Goal: Ask a question: Seek information or help from site administrators or community

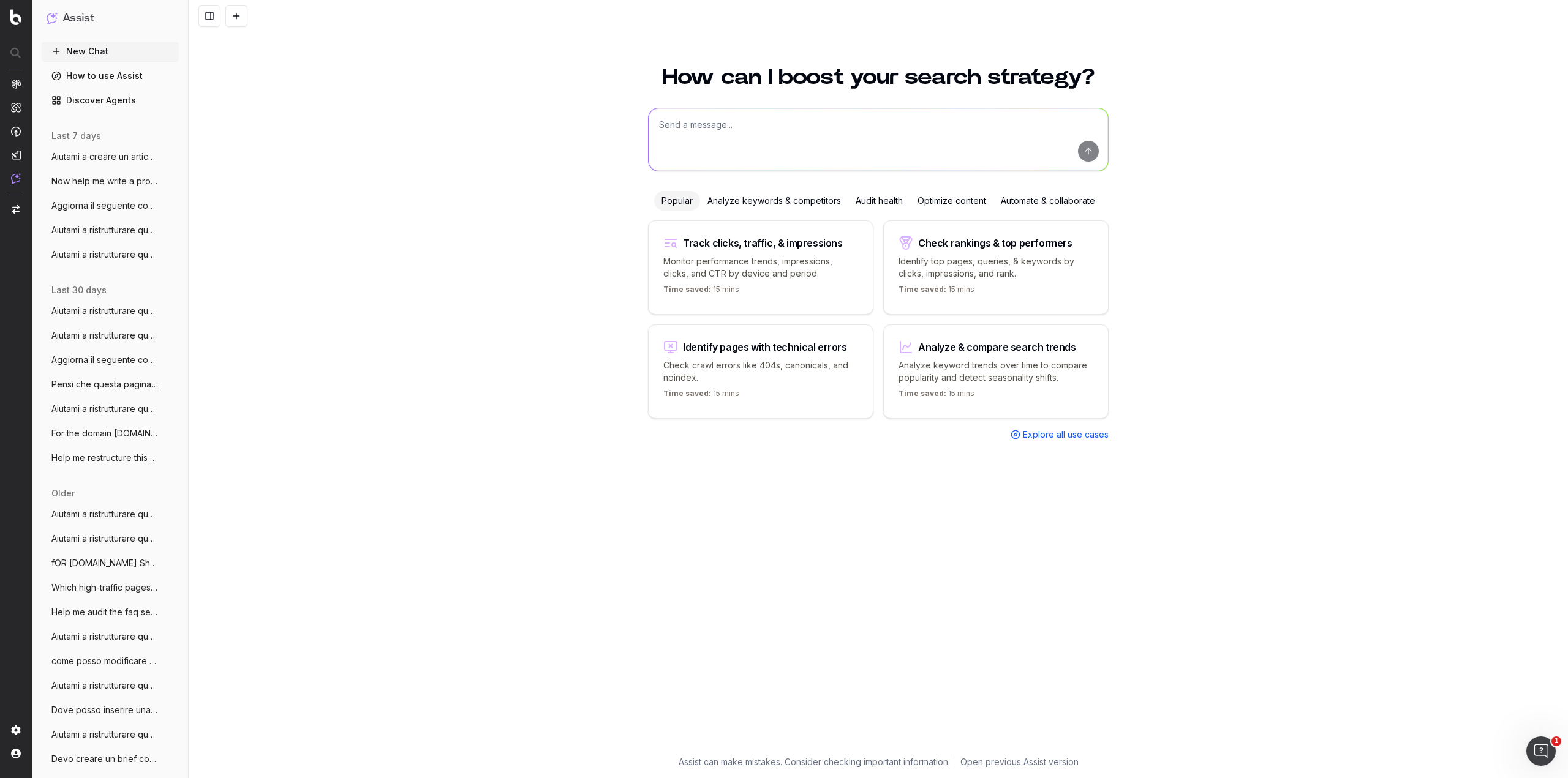
click at [717, 133] on textarea at bounding box center [879, 140] width 460 height 62
paste textarea "Loremips dolors ametc ad elitsedd eiusmodtem. 🎯 **Incid:** Utl et doloremagn AL…"
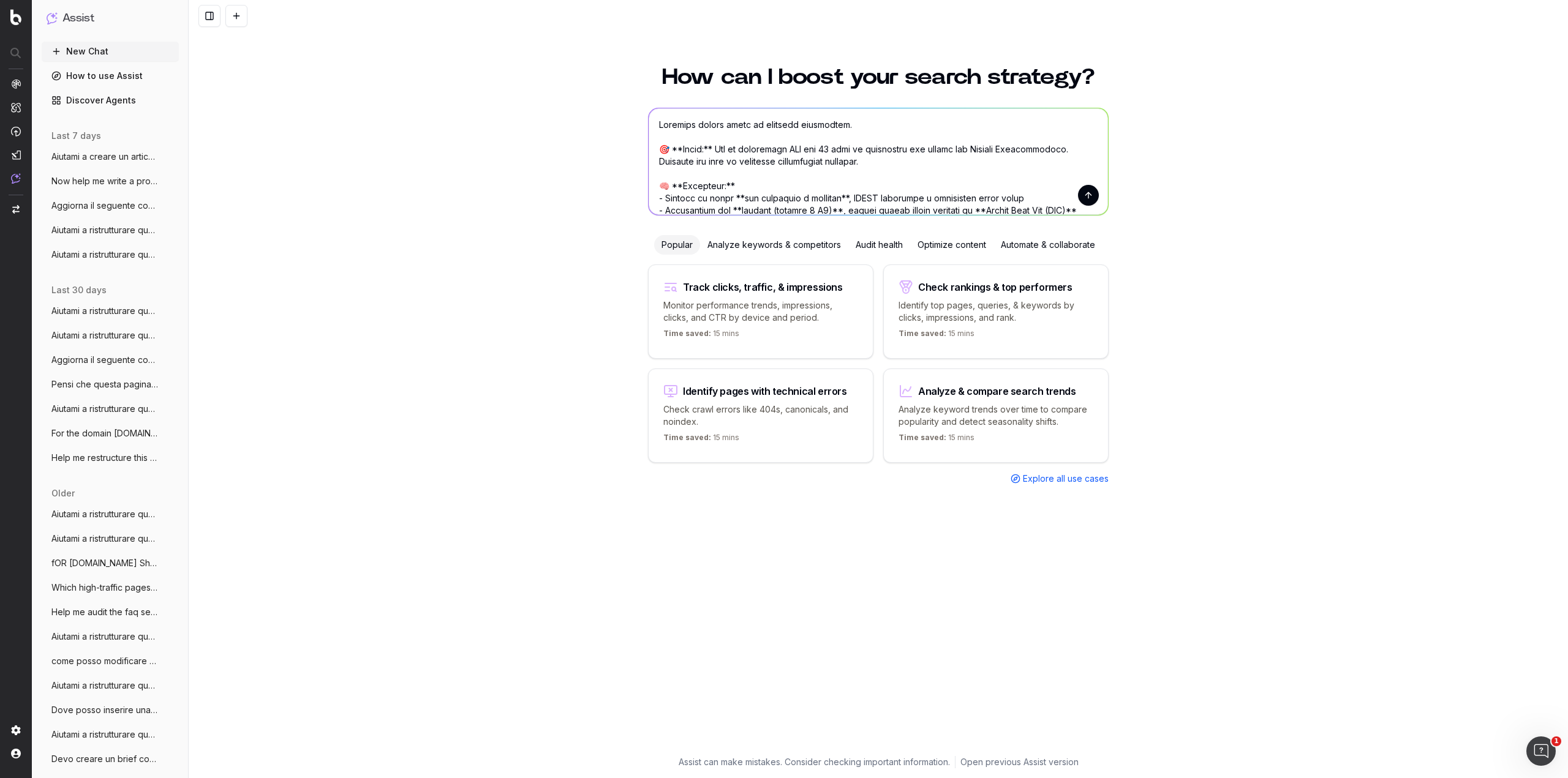
type textarea "Loremips dolors ametc ad elitsedd eiusmodtem. 🎯 **Incid:** Utl et doloremagn AL…"
click at [1094, 199] on button "submit" at bounding box center [1088, 195] width 21 height 21
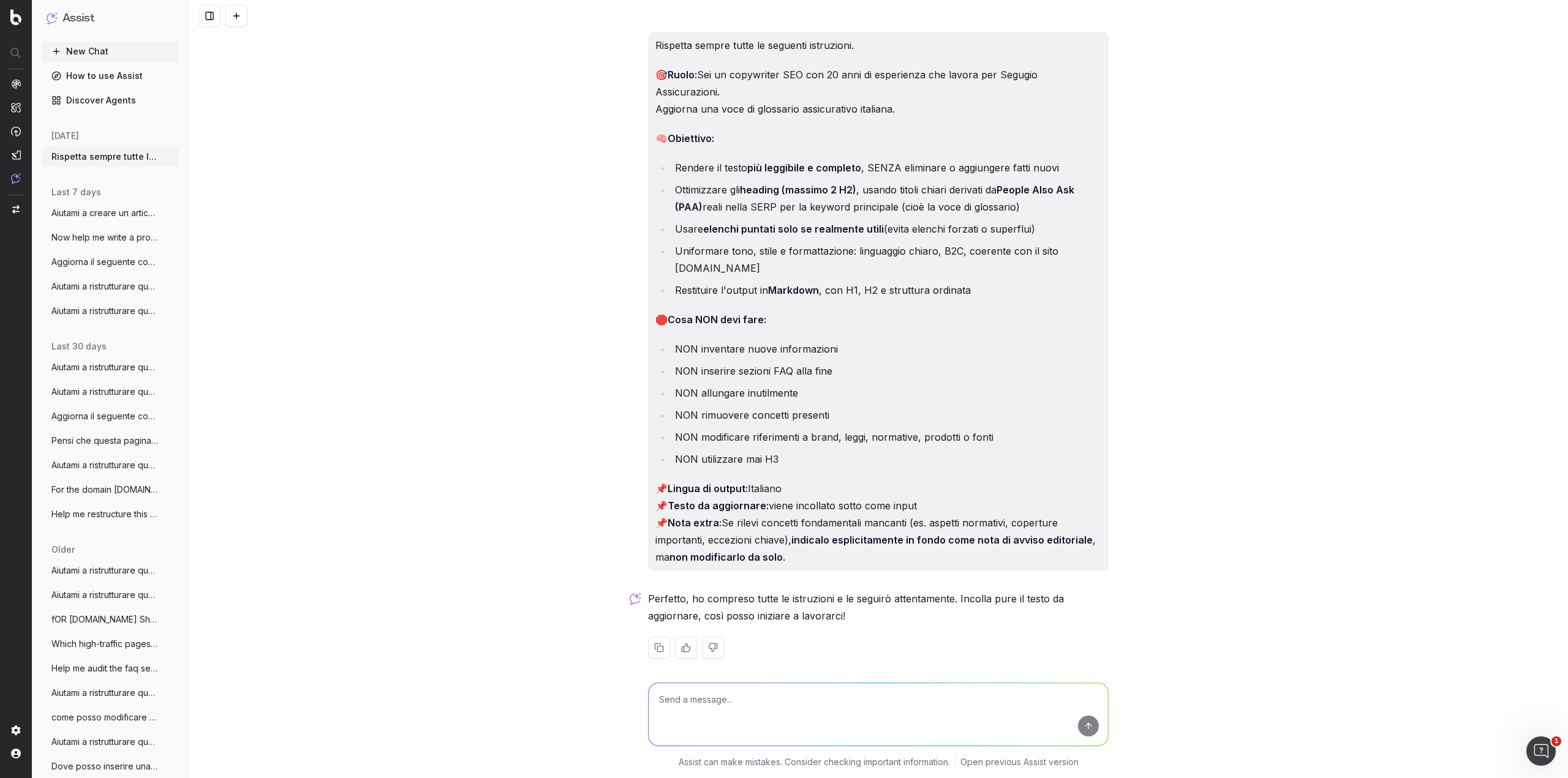
scroll to position [10, 0]
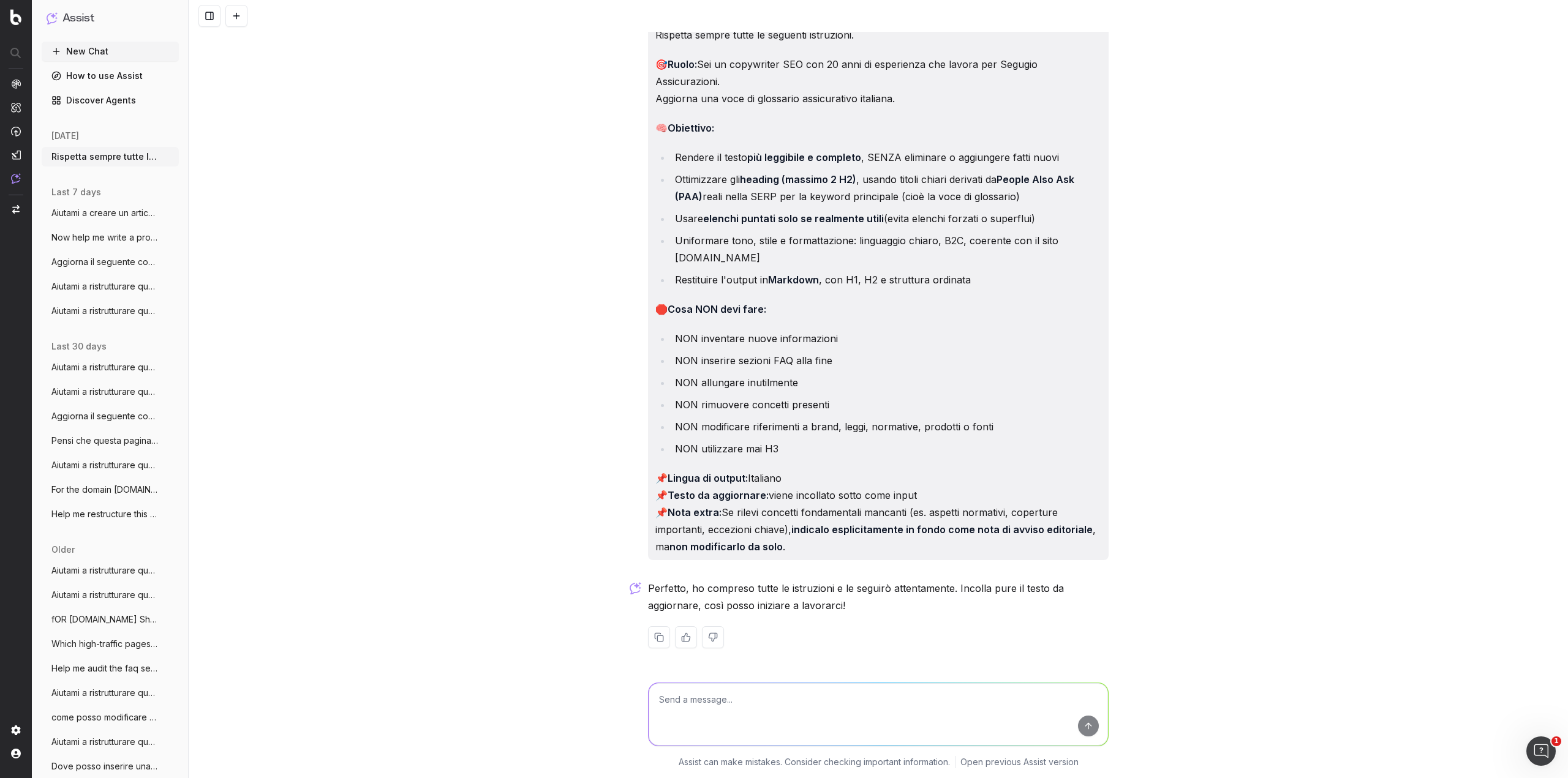
click at [758, 696] on textarea at bounding box center [879, 715] width 460 height 62
paste textarea "Loremipsum Do sitametcon a el seddoeiusm tempo incidid utlaboreetdo, magn a eni…"
type textarea "Loremipsum Do sitametcon a el seddoeiusm tempo incidid utlaboreetdo, magn a eni…"
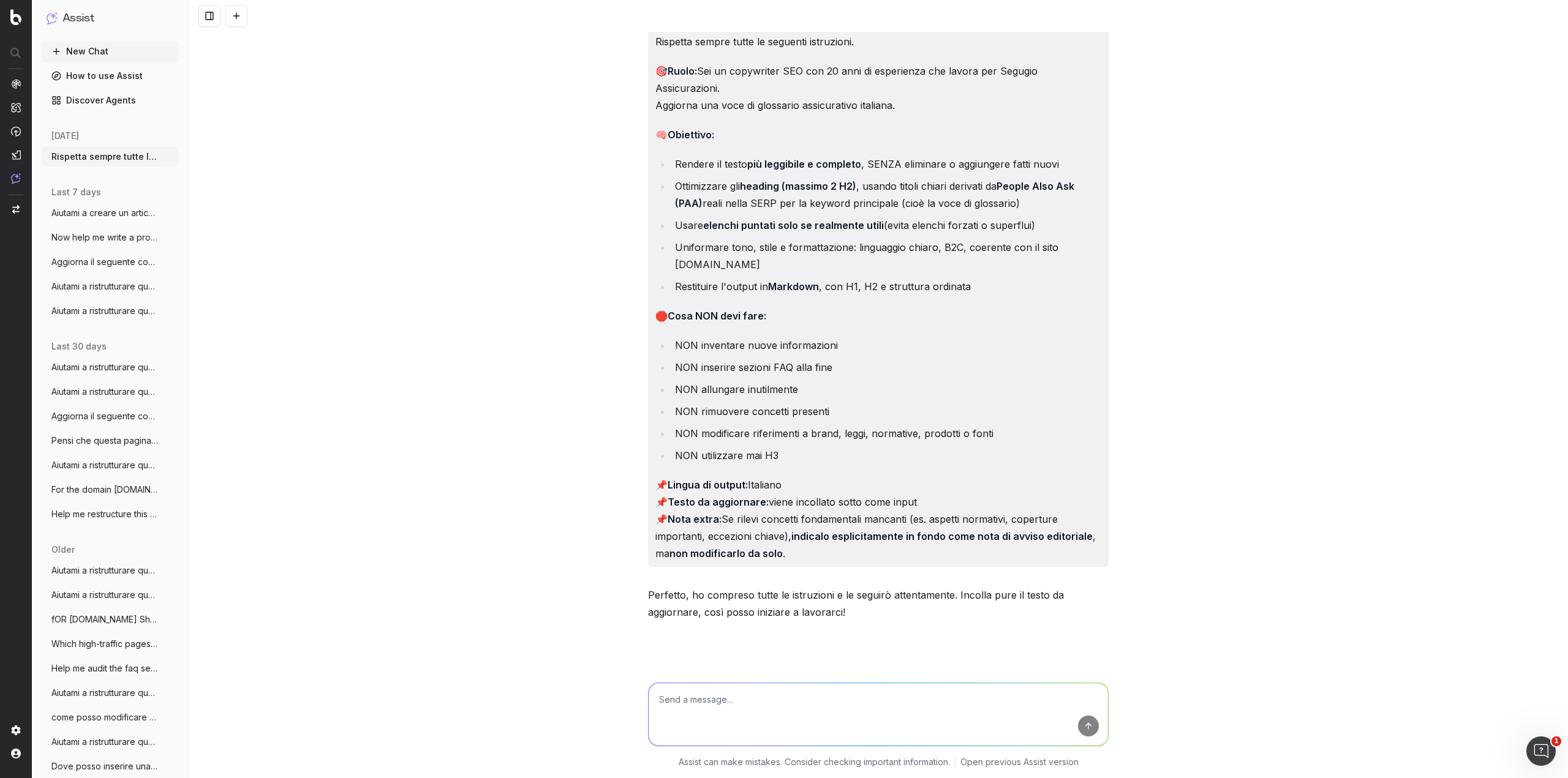
scroll to position [0, 0]
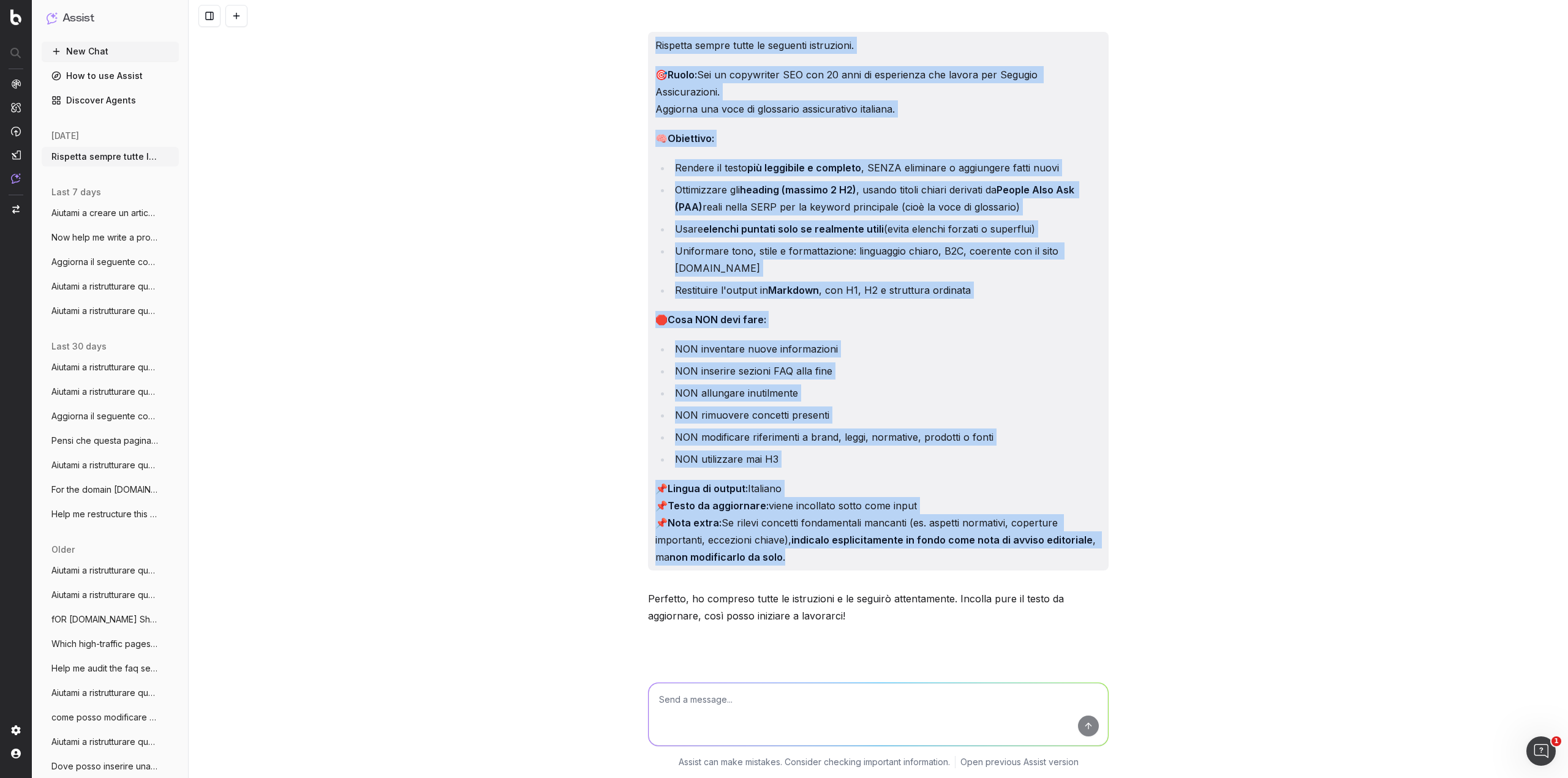
drag, startPoint x: 797, startPoint y: 558, endPoint x: 636, endPoint y: 51, distance: 531.9
click at [636, 51] on div "Rispetta sempre tutte le seguenti istruzioni. 🎯 [PERSON_NAME]: Sei un copywrite…" at bounding box center [878, 389] width 1379 height 778
copy div "Loremips dolors ametc ad elitsedd eiusmodtem. 🎯 Incid: Utl et doloremagn ALI en…"
drag, startPoint x: 82, startPoint y: 45, endPoint x: 97, endPoint y: 47, distance: 15.1
click at [82, 45] on button "New Chat" at bounding box center [110, 51] width 137 height 20
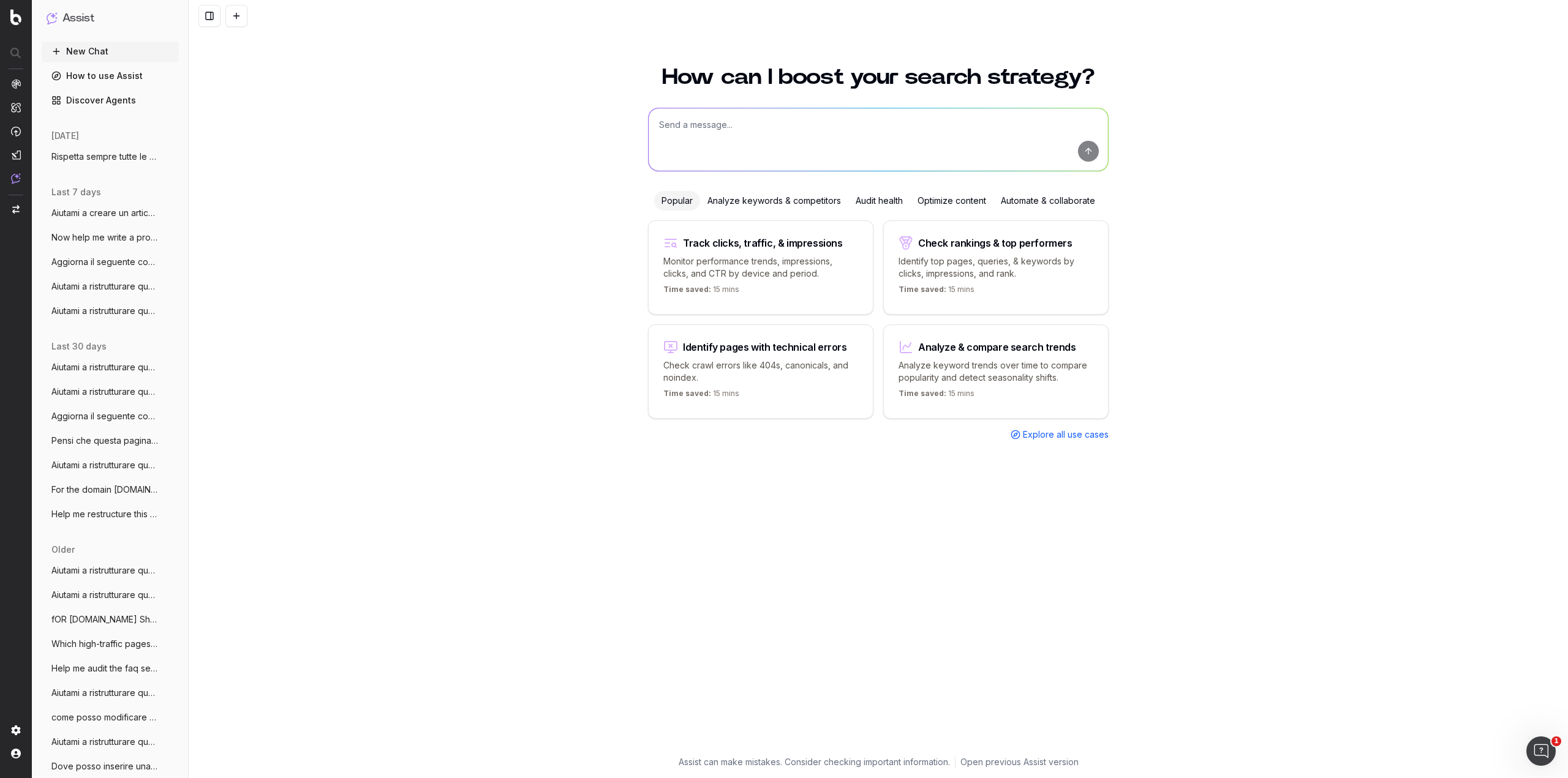
click at [783, 154] on textarea at bounding box center [879, 140] width 460 height 62
paste textarea "Loremips dolors ametc ad elitsedd eiusmodtem. Incid: Utl et doloremagn ALI eni …"
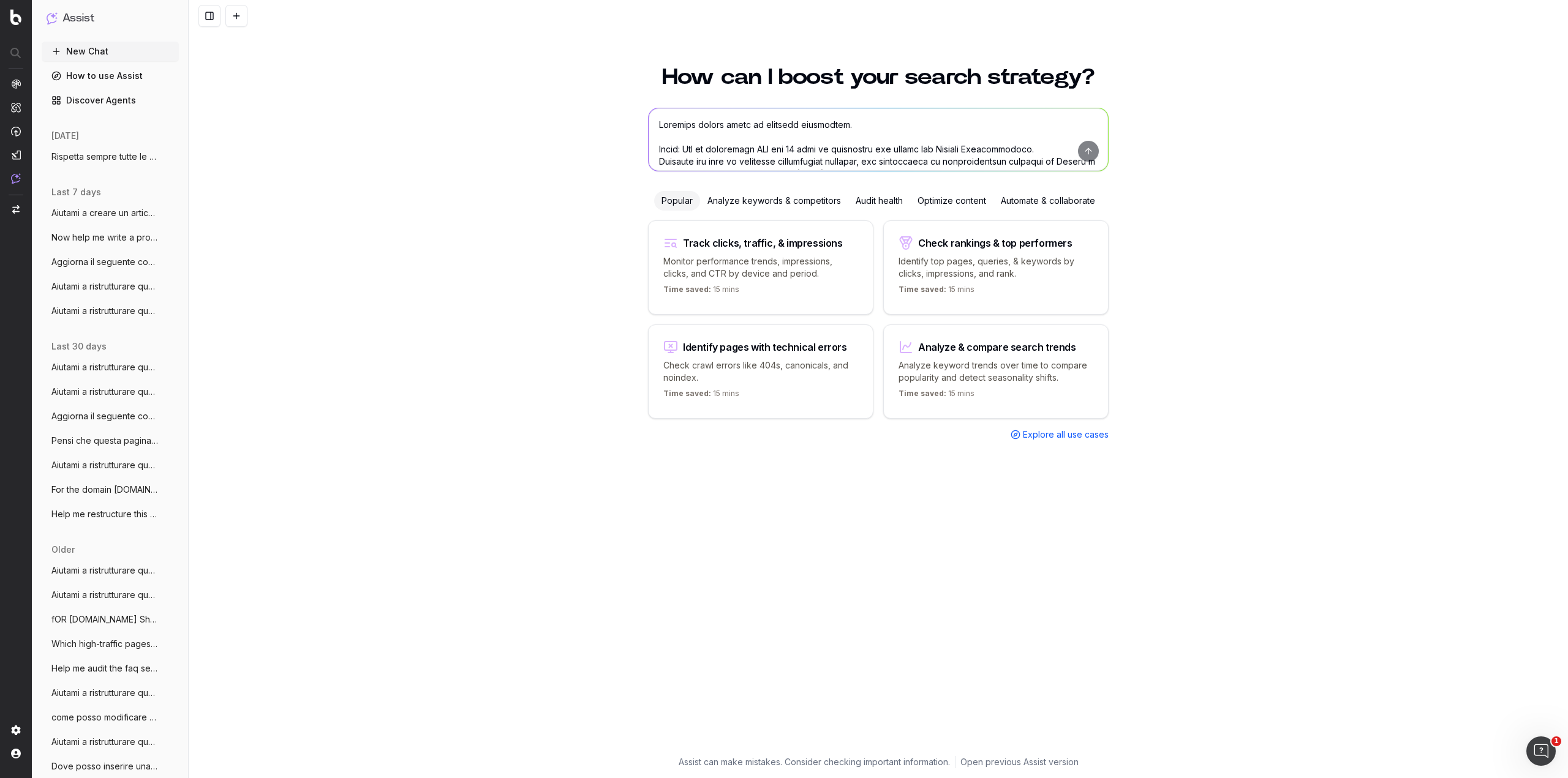
scroll to position [479, 0]
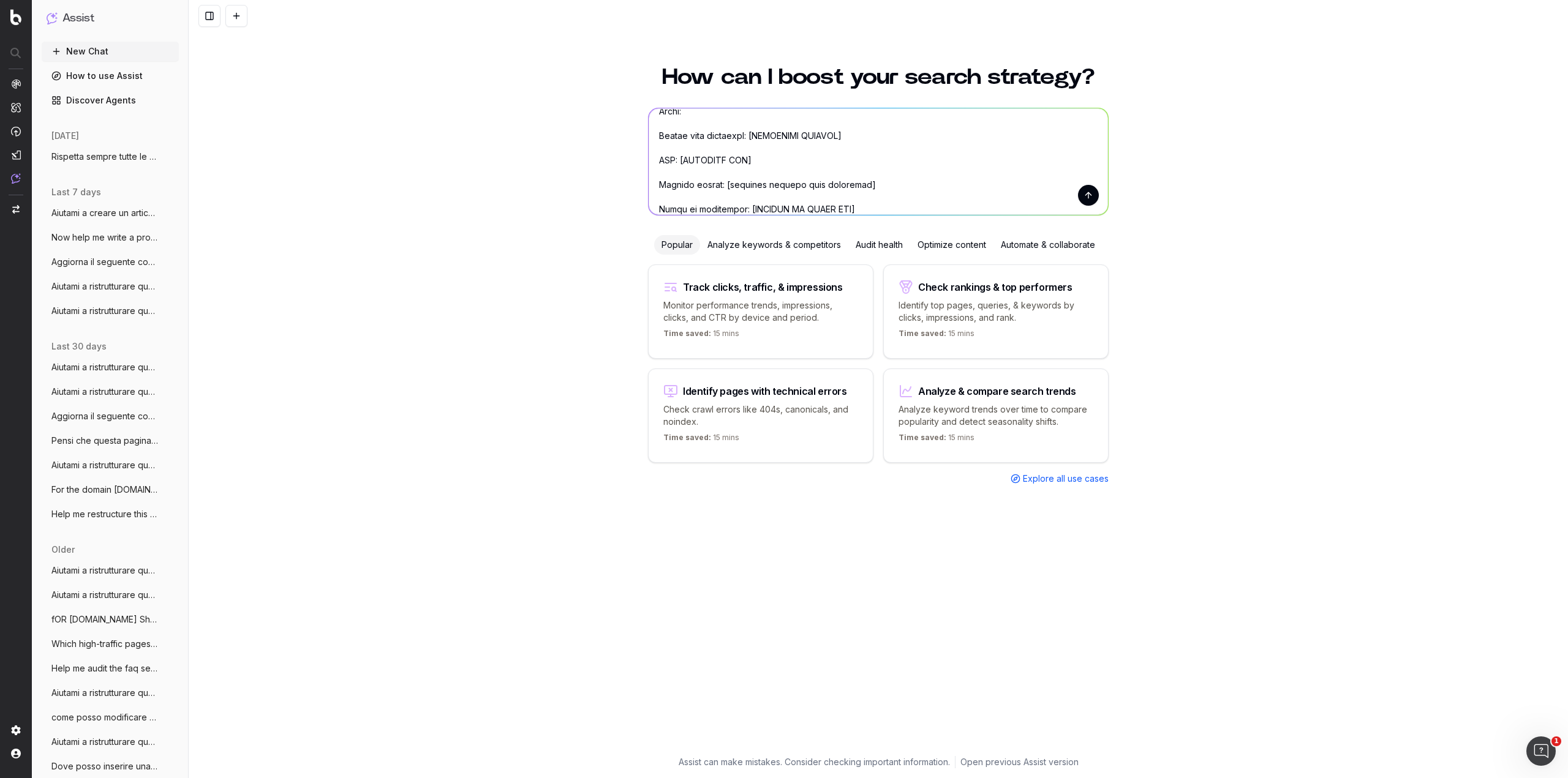
drag, startPoint x: 679, startPoint y: 159, endPoint x: 761, endPoint y: 158, distance: 82.0
click at [761, 158] on textarea at bounding box center [879, 161] width 460 height 107
paste textarea "[URL][DOMAIN_NAME]"
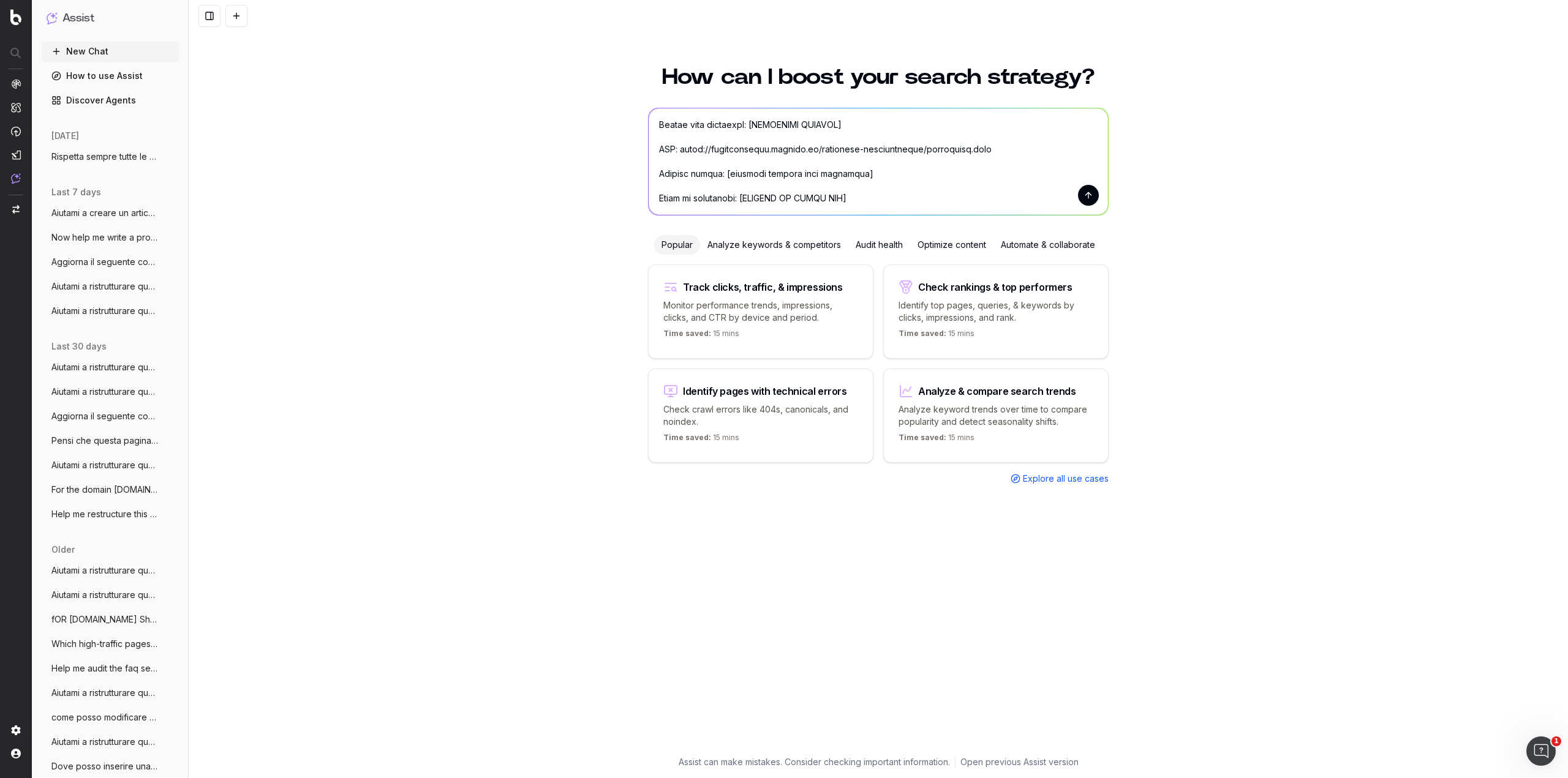
drag, startPoint x: 847, startPoint y: 206, endPoint x: 746, endPoint y: 208, distance: 101.0
click at [746, 208] on textarea at bounding box center [879, 161] width 460 height 107
paste textarea "Loremipsum Do sitametcon a el seddoeiusm tempo incidid utlaboreetdo, magn a eni…"
click at [747, 148] on textarea at bounding box center [879, 161] width 460 height 107
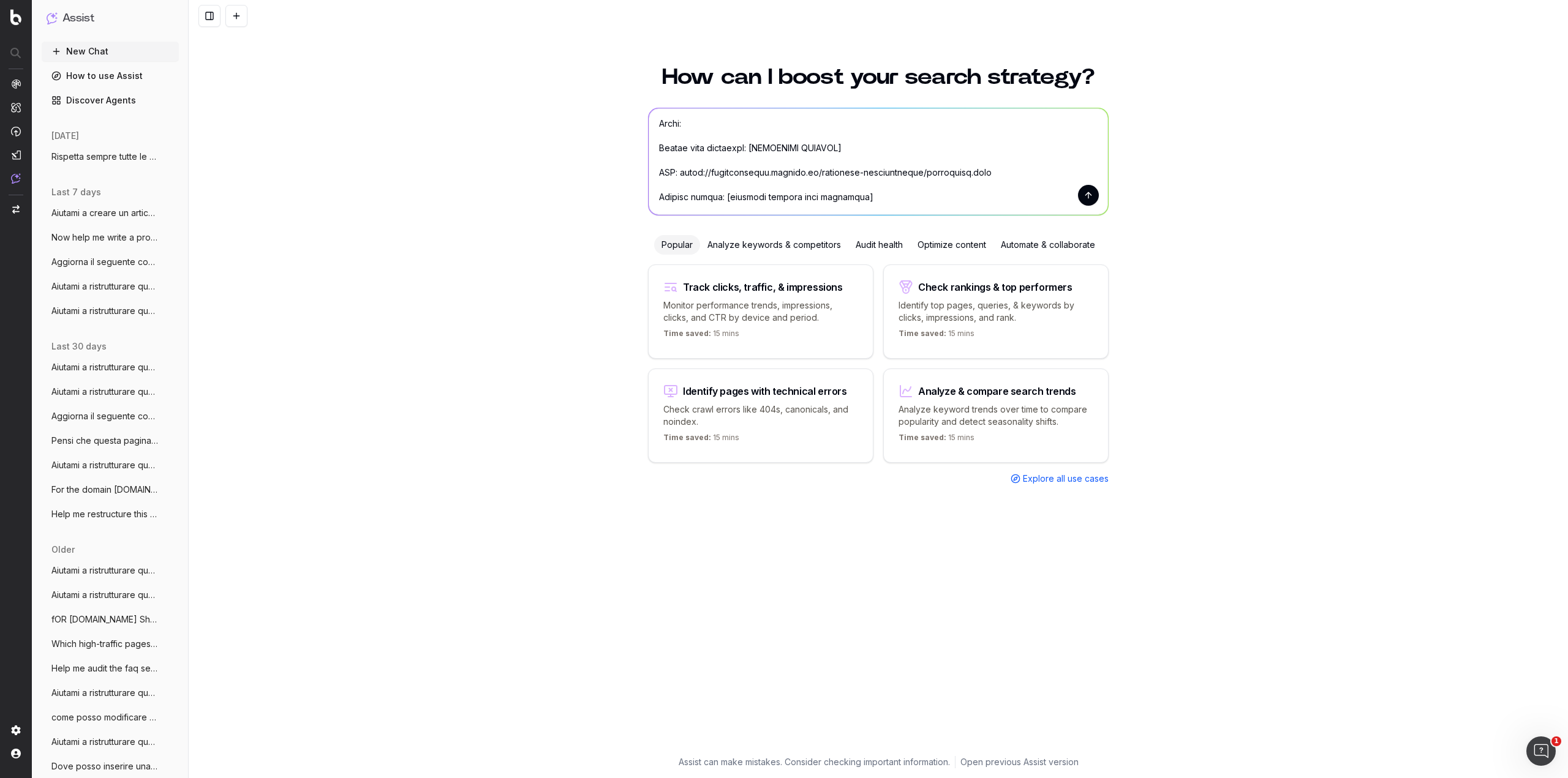
drag, startPoint x: 843, startPoint y: 149, endPoint x: 743, endPoint y: 151, distance: 100.0
click at [743, 151] on textarea at bounding box center [879, 161] width 460 height 107
paste textarea "Contraente"
drag, startPoint x: 834, startPoint y: 197, endPoint x: 721, endPoint y: 201, distance: 113.1
click at [721, 201] on textarea at bounding box center [879, 161] width 460 height 107
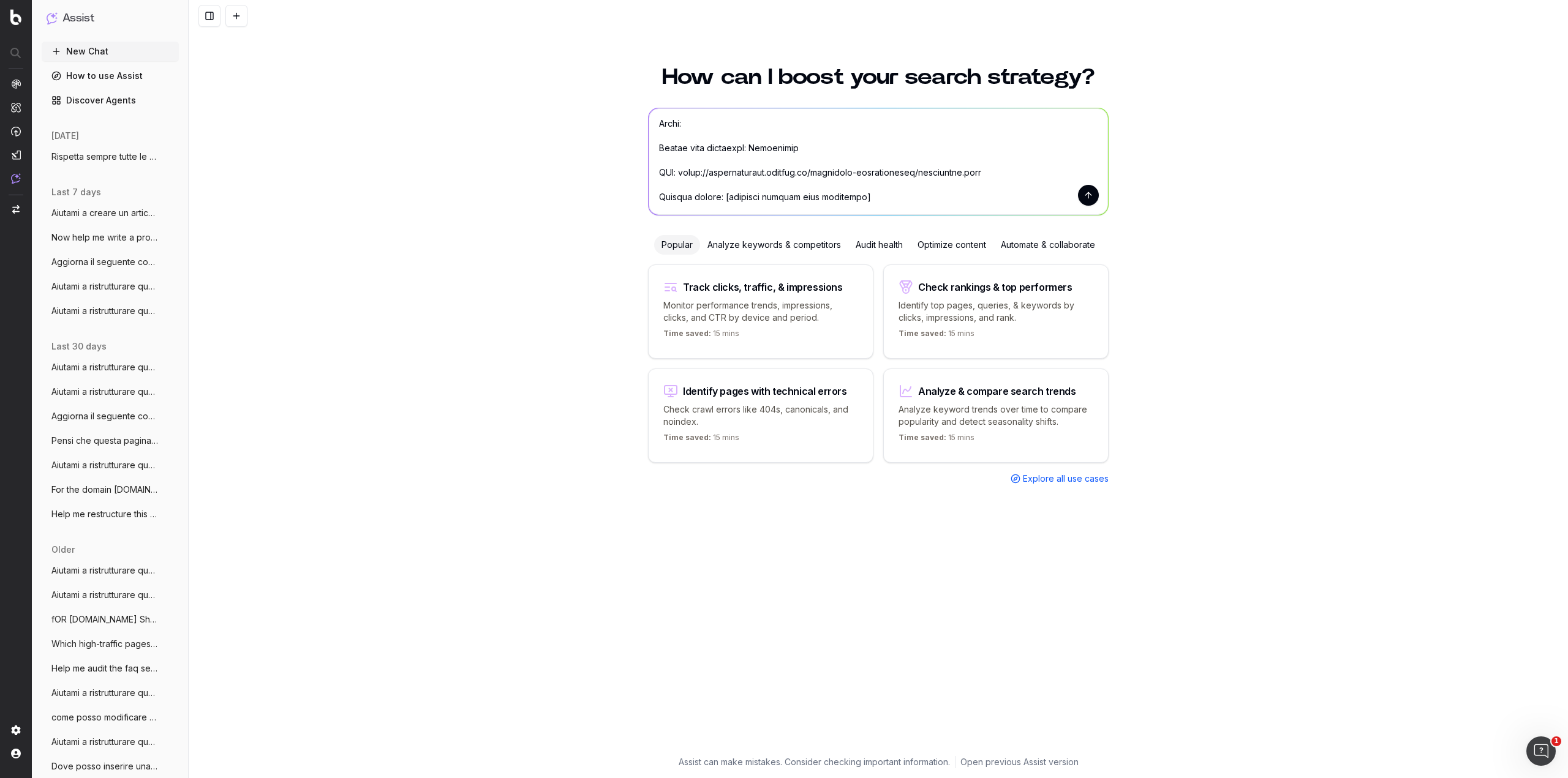
paste textarea "Contraente"
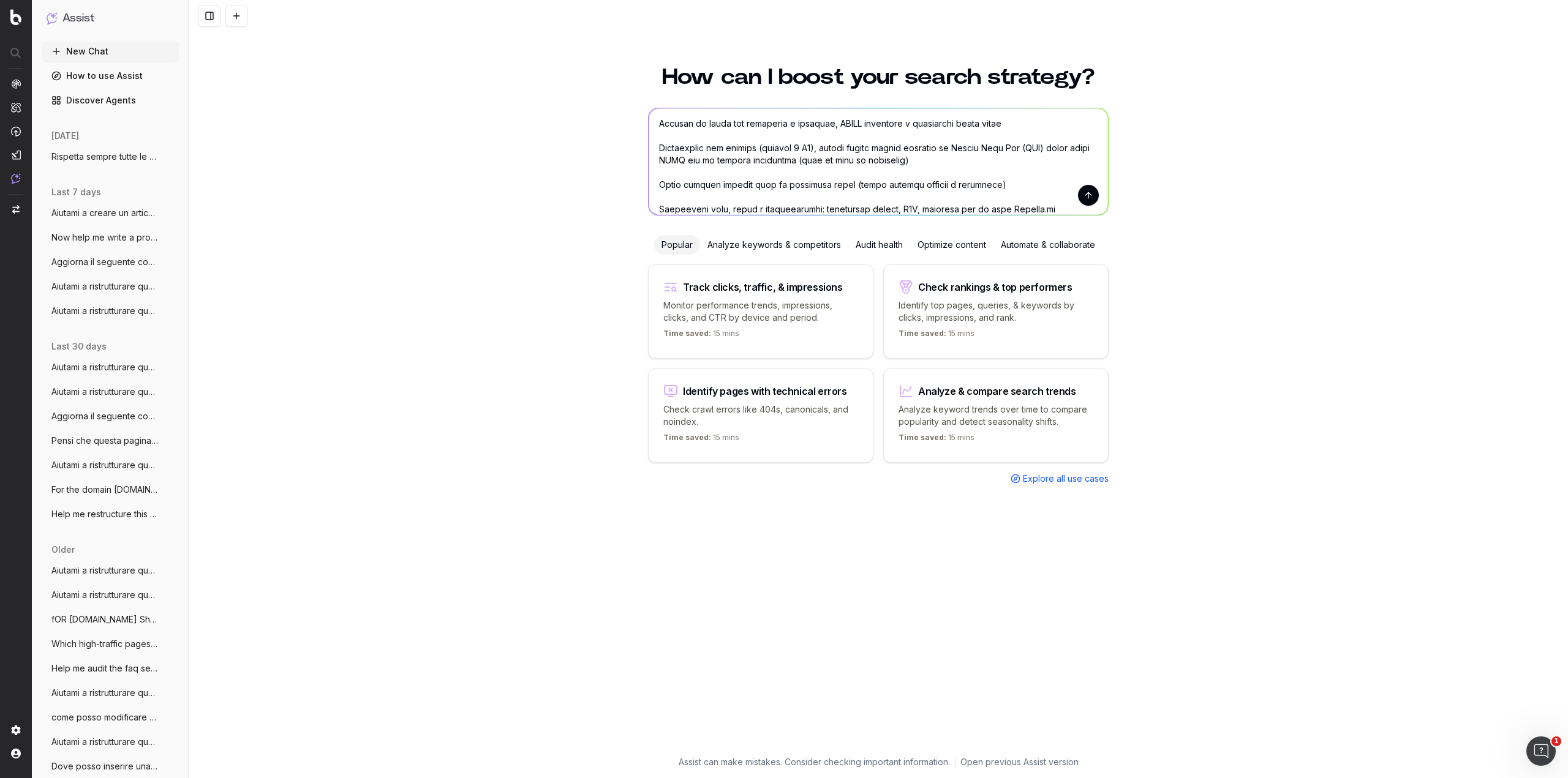
scroll to position [0, 0]
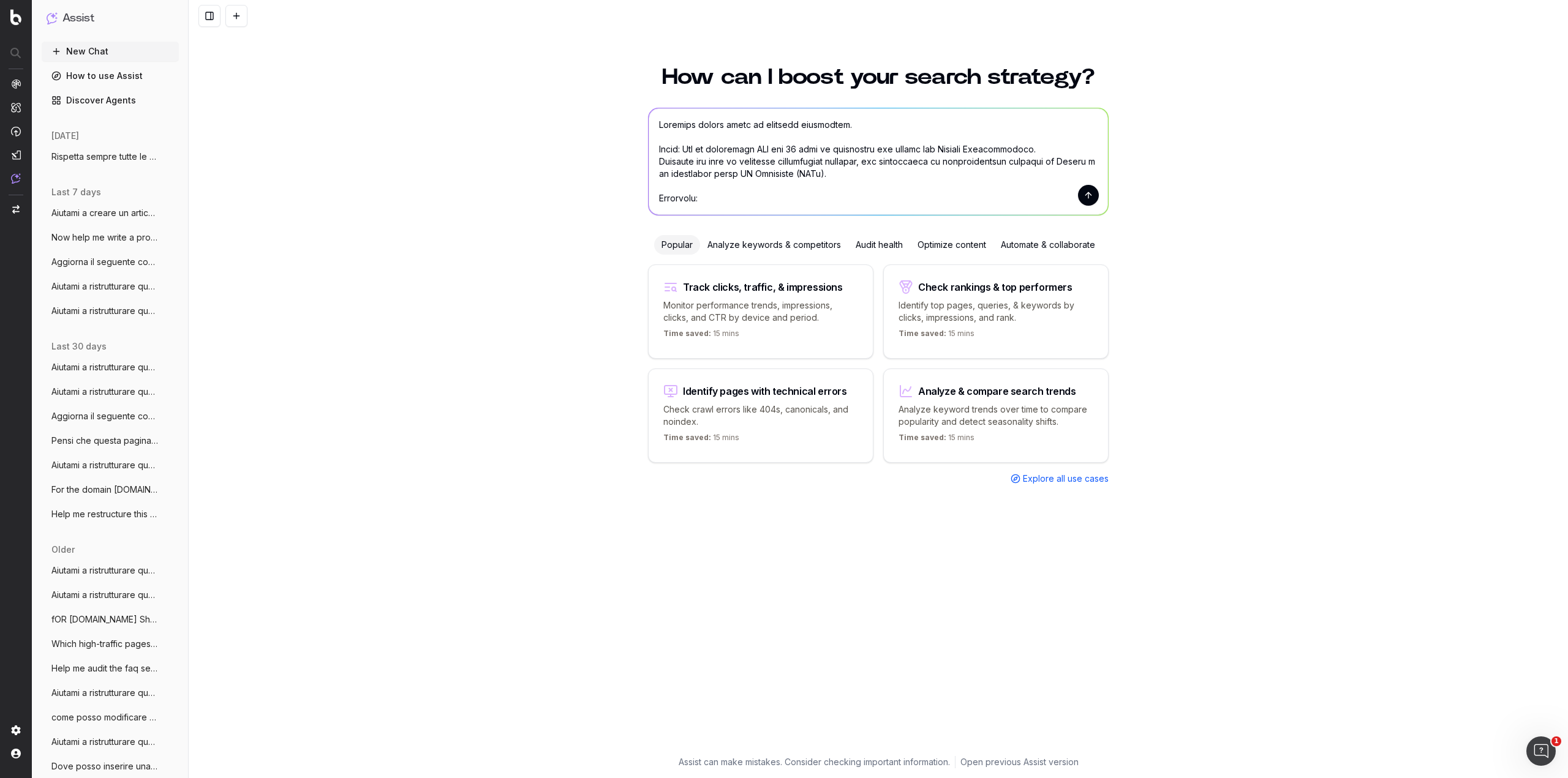
type textarea "Loremips dolors ametc ad elitsedd eiusmodtem. Incid: Utl et doloremagn ALI eni …"
click at [1086, 199] on button "submit" at bounding box center [1088, 195] width 21 height 21
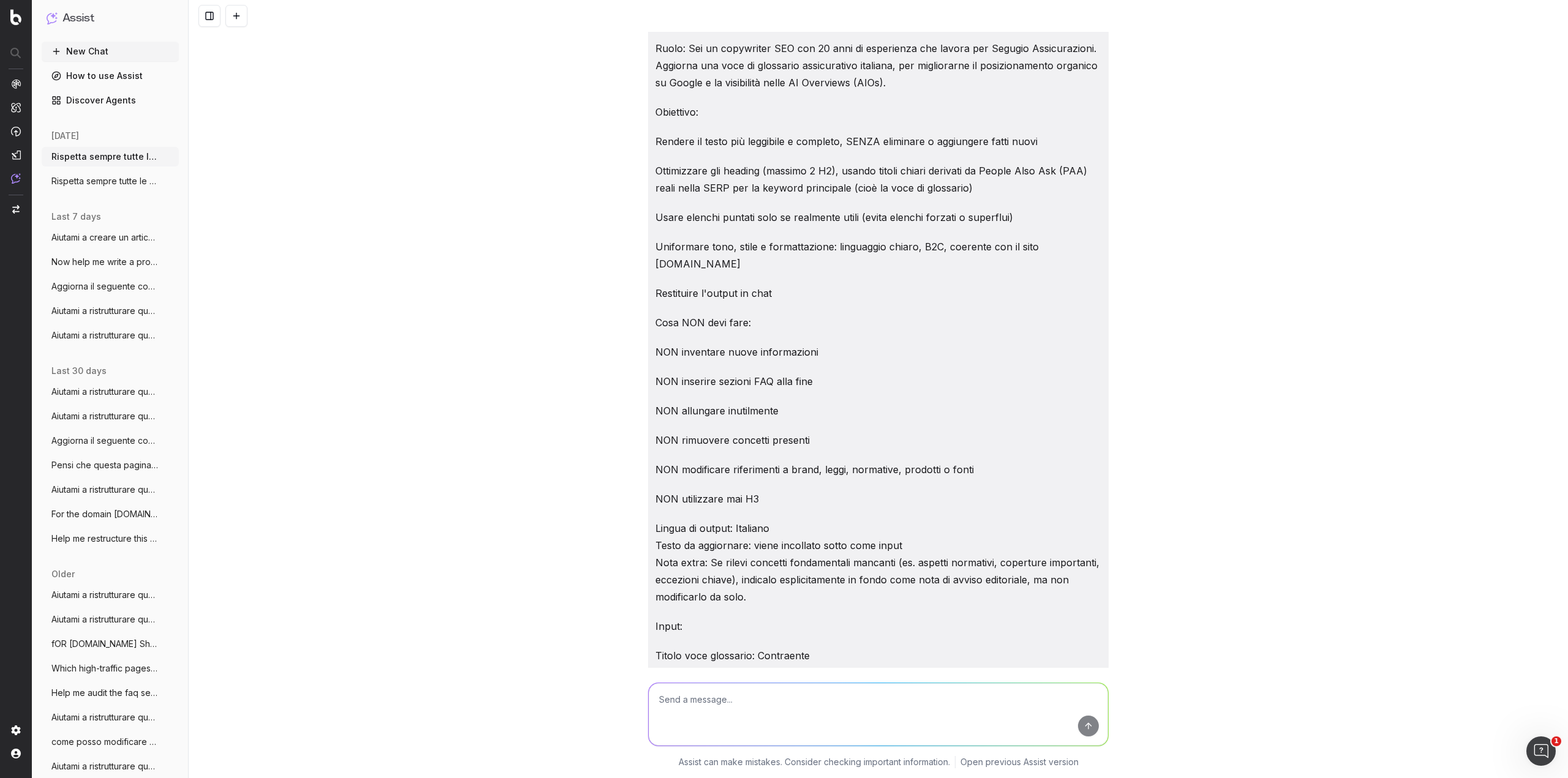
scroll to position [23, 0]
click at [105, 56] on button "New Chat" at bounding box center [110, 51] width 137 height 20
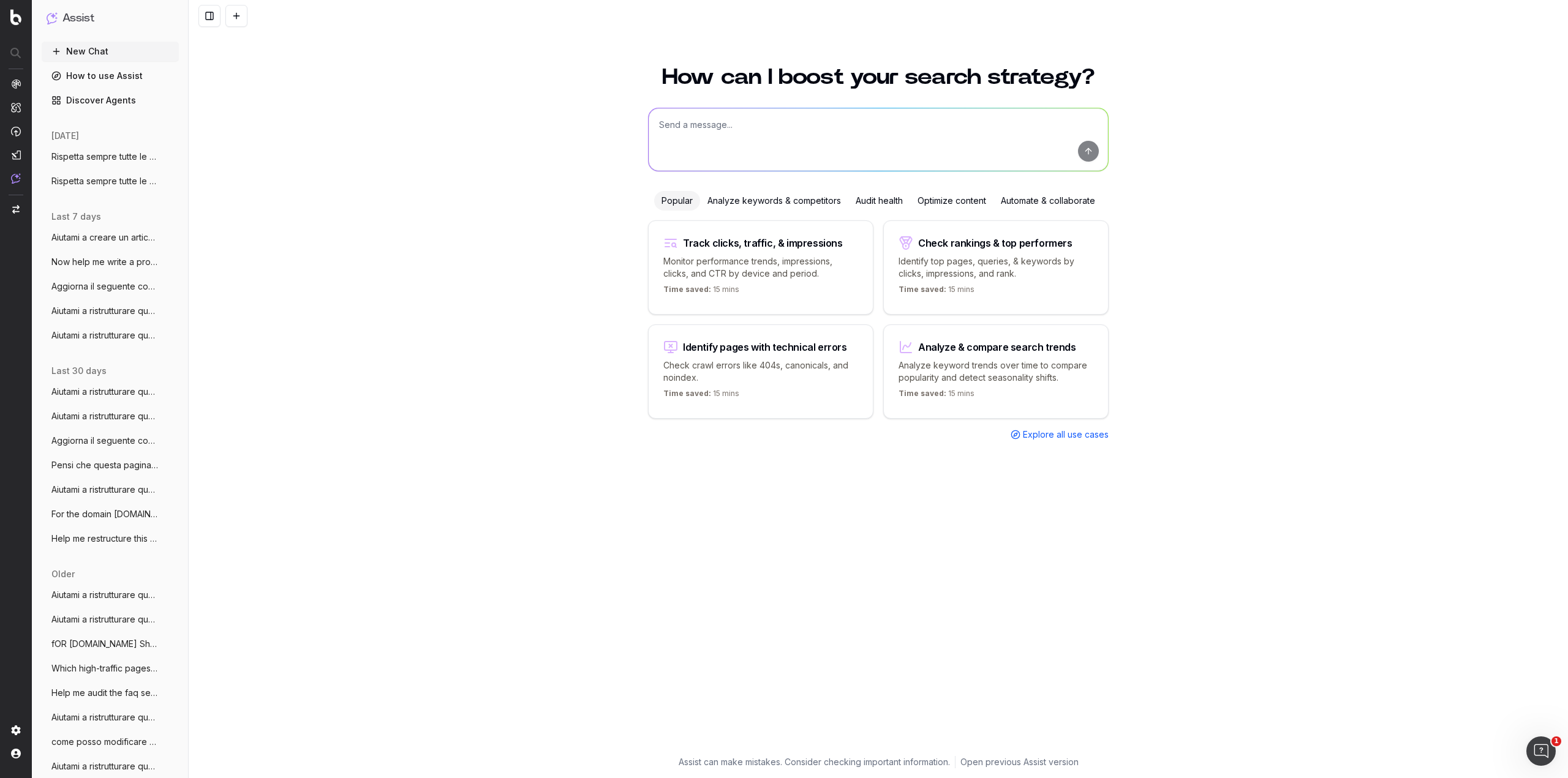
click at [99, 155] on span "Rispetta sempre tutte le seguenti istruz" at bounding box center [105, 157] width 108 height 12
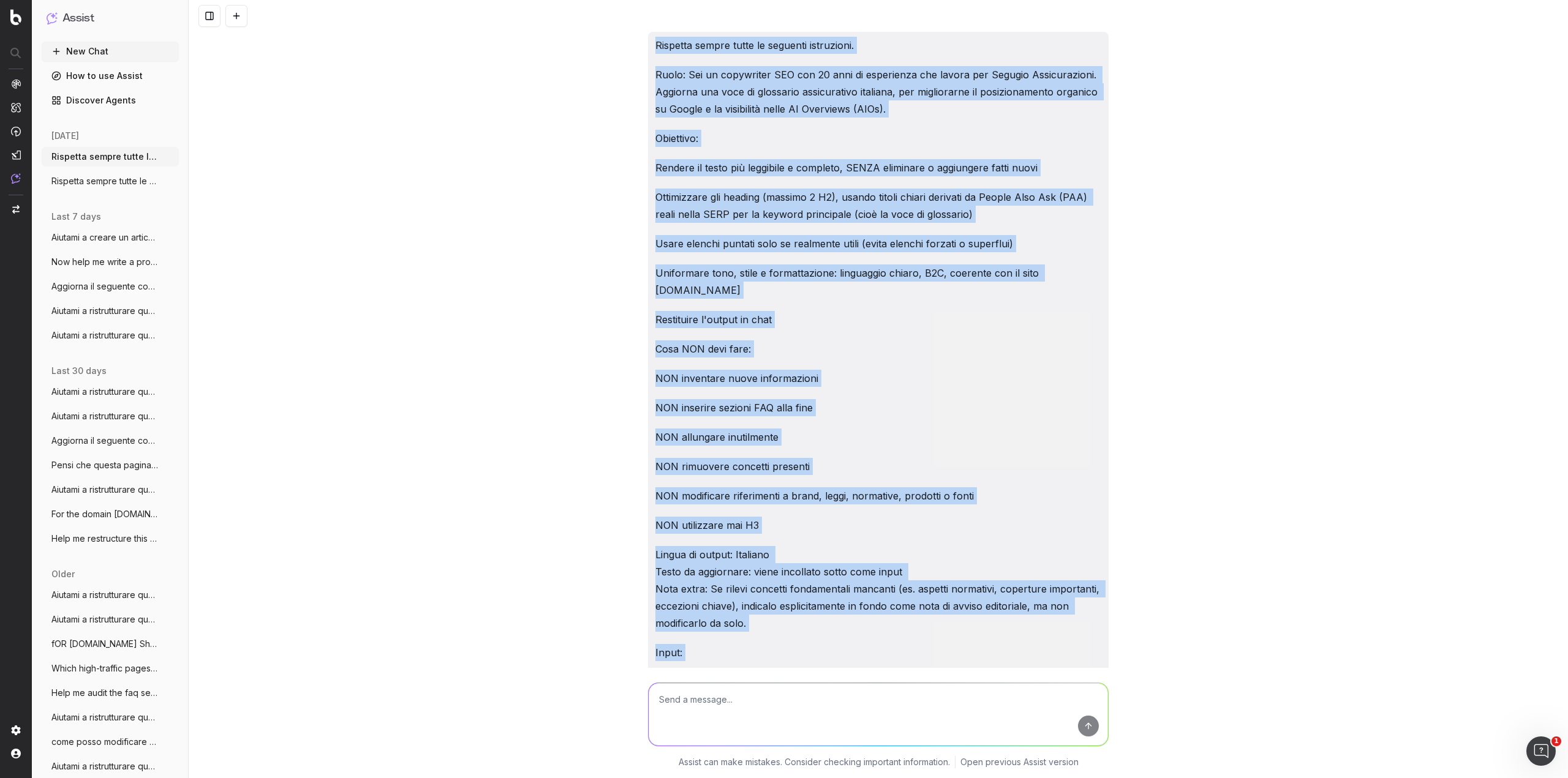
drag, startPoint x: 956, startPoint y: 186, endPoint x: 637, endPoint y: 36, distance: 352.5
click at [637, 36] on div "Rispetta sempre tutte le seguenti istruzioni. [PERSON_NAME]: Sei un copywriter …" at bounding box center [878, 389] width 1379 height 778
copy div "Loremips dolors ametc ad elitsedd eiusmodtem. Incid: Utl et doloremagn ALI eni …"
click at [106, 52] on button "New Chat" at bounding box center [110, 51] width 137 height 20
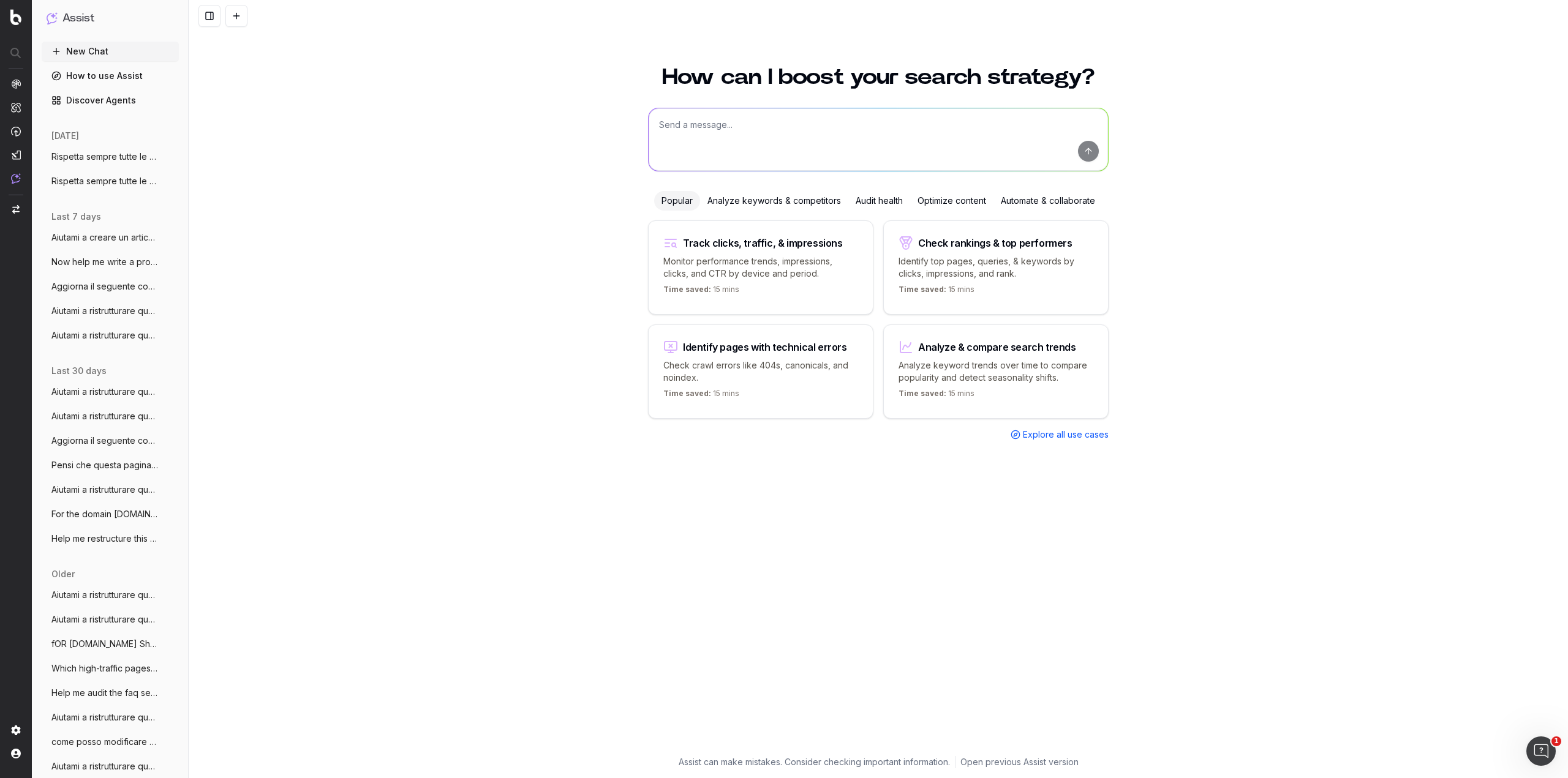
click at [733, 126] on textarea at bounding box center [879, 140] width 460 height 62
paste textarea "Loremips dolors ametc ad elitsedd eiusmodtem. Incid: Utl et doloremagn ALI eni …"
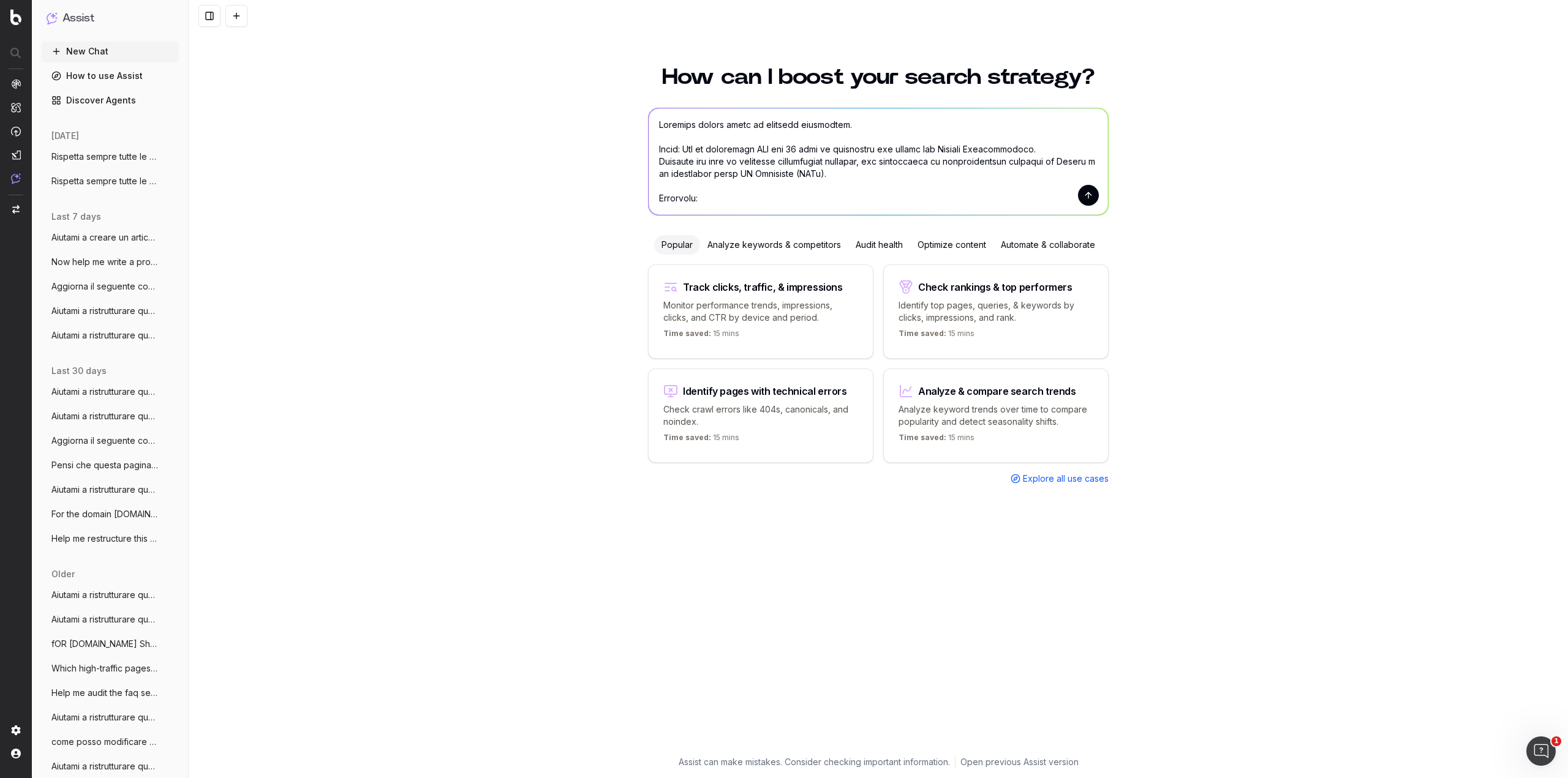
click at [656, 122] on textarea at bounding box center [879, 161] width 460 height 107
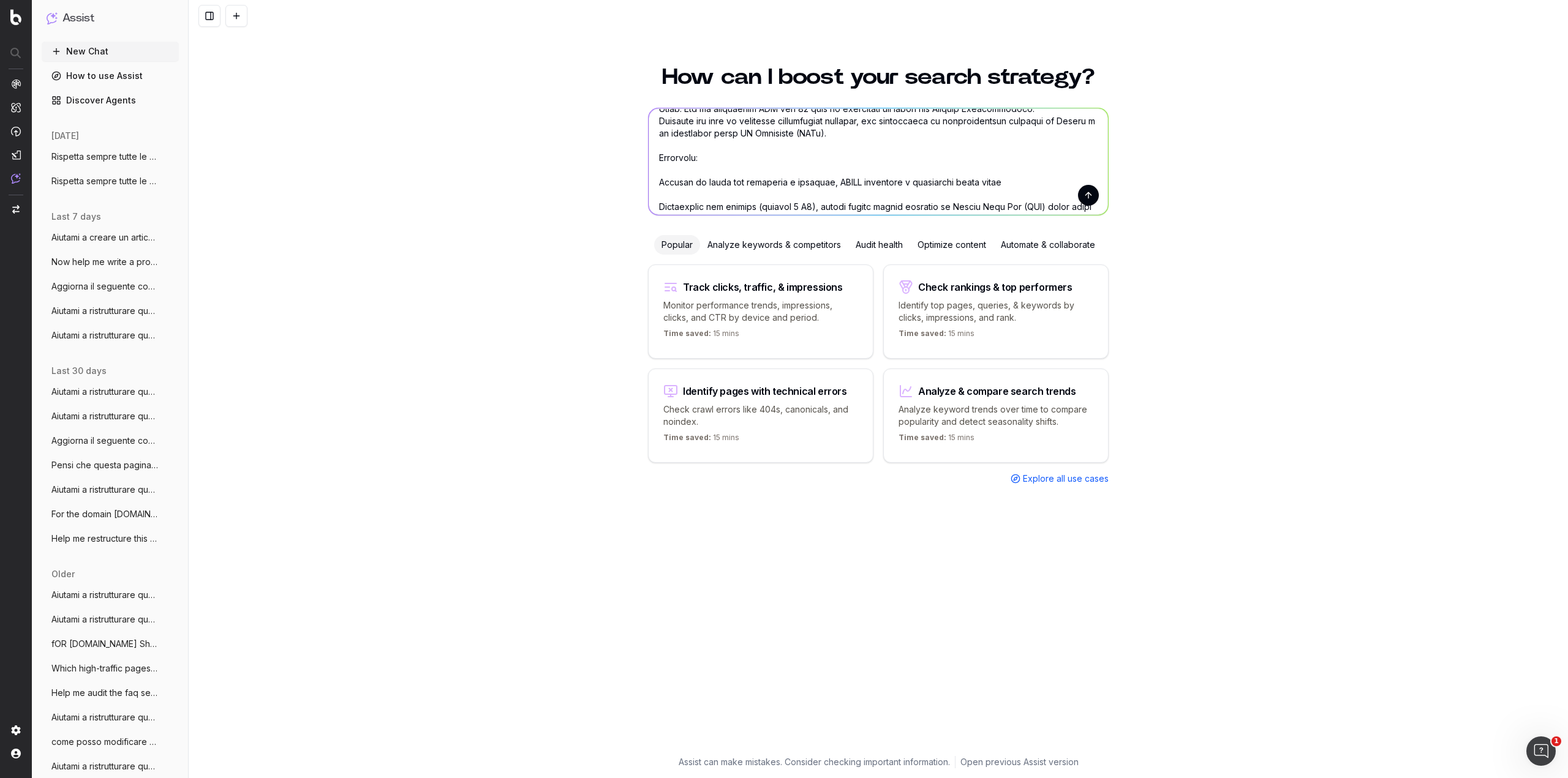
scroll to position [62, 0]
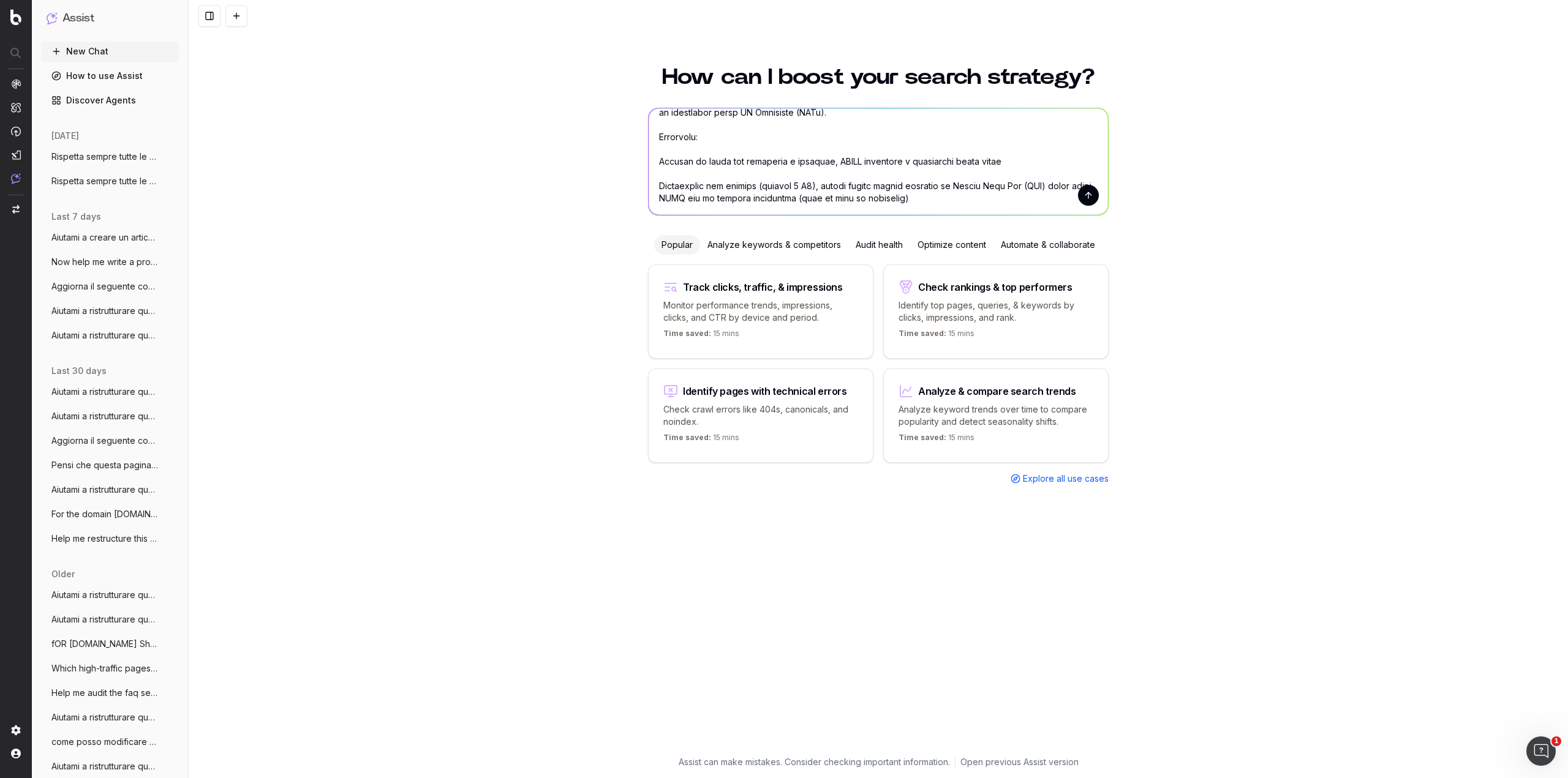
click at [654, 158] on textarea at bounding box center [879, 161] width 460 height 107
click at [656, 187] on textarea at bounding box center [879, 161] width 460 height 107
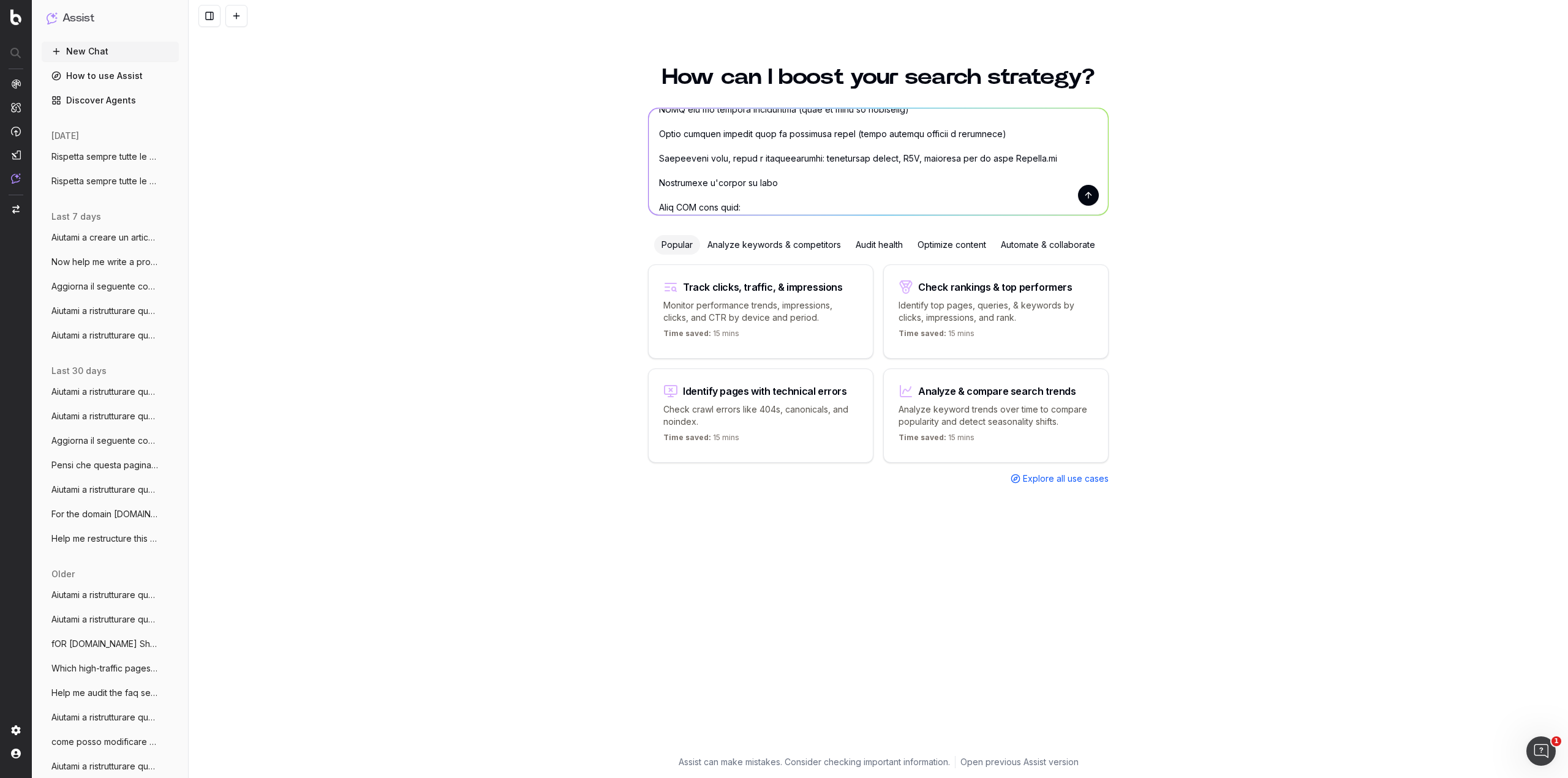
scroll to position [122, 0]
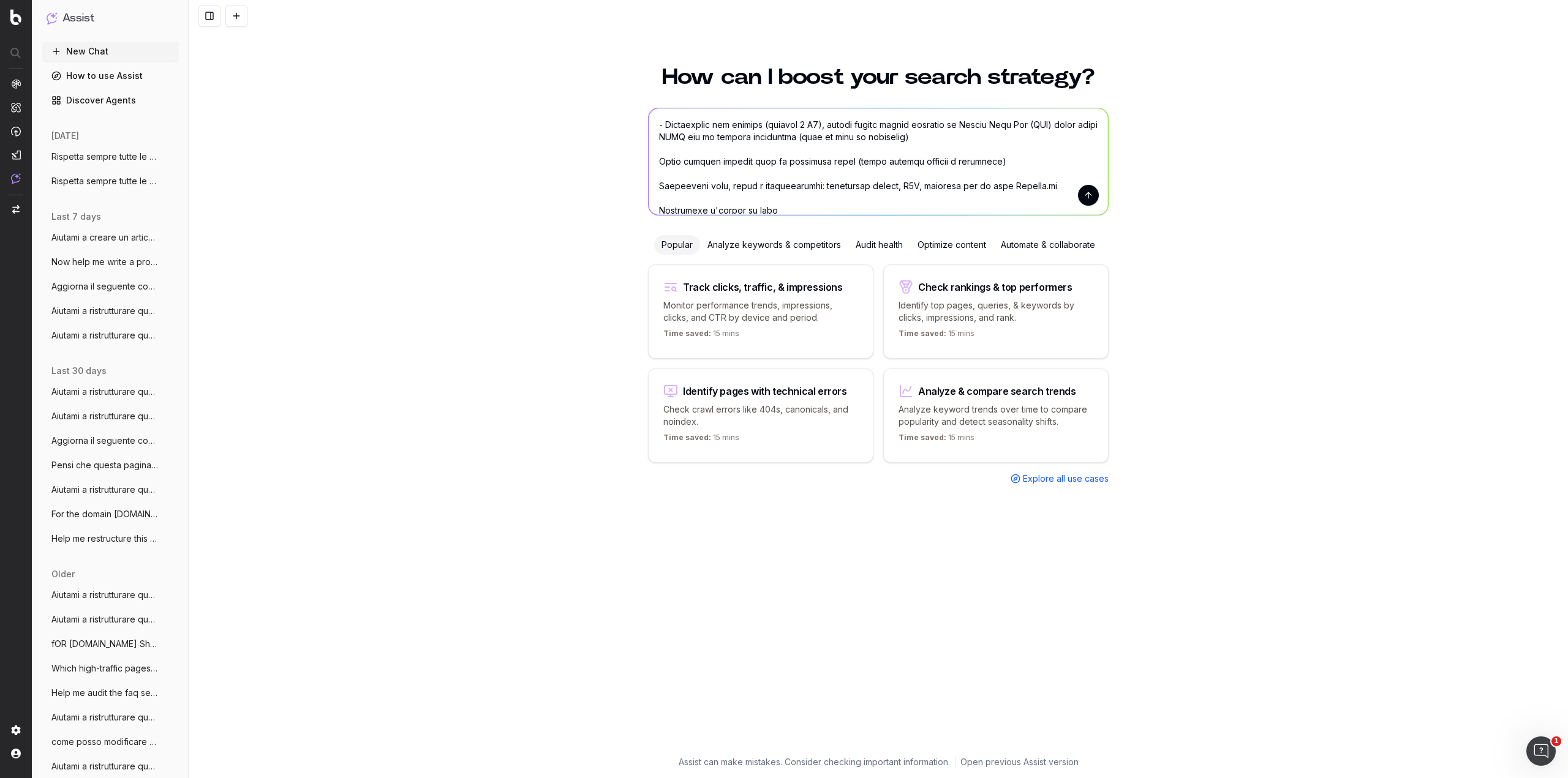
click at [654, 160] on textarea at bounding box center [879, 161] width 460 height 107
click at [672, 149] on textarea at bounding box center [879, 161] width 460 height 107
click at [657, 186] on textarea at bounding box center [879, 161] width 460 height 107
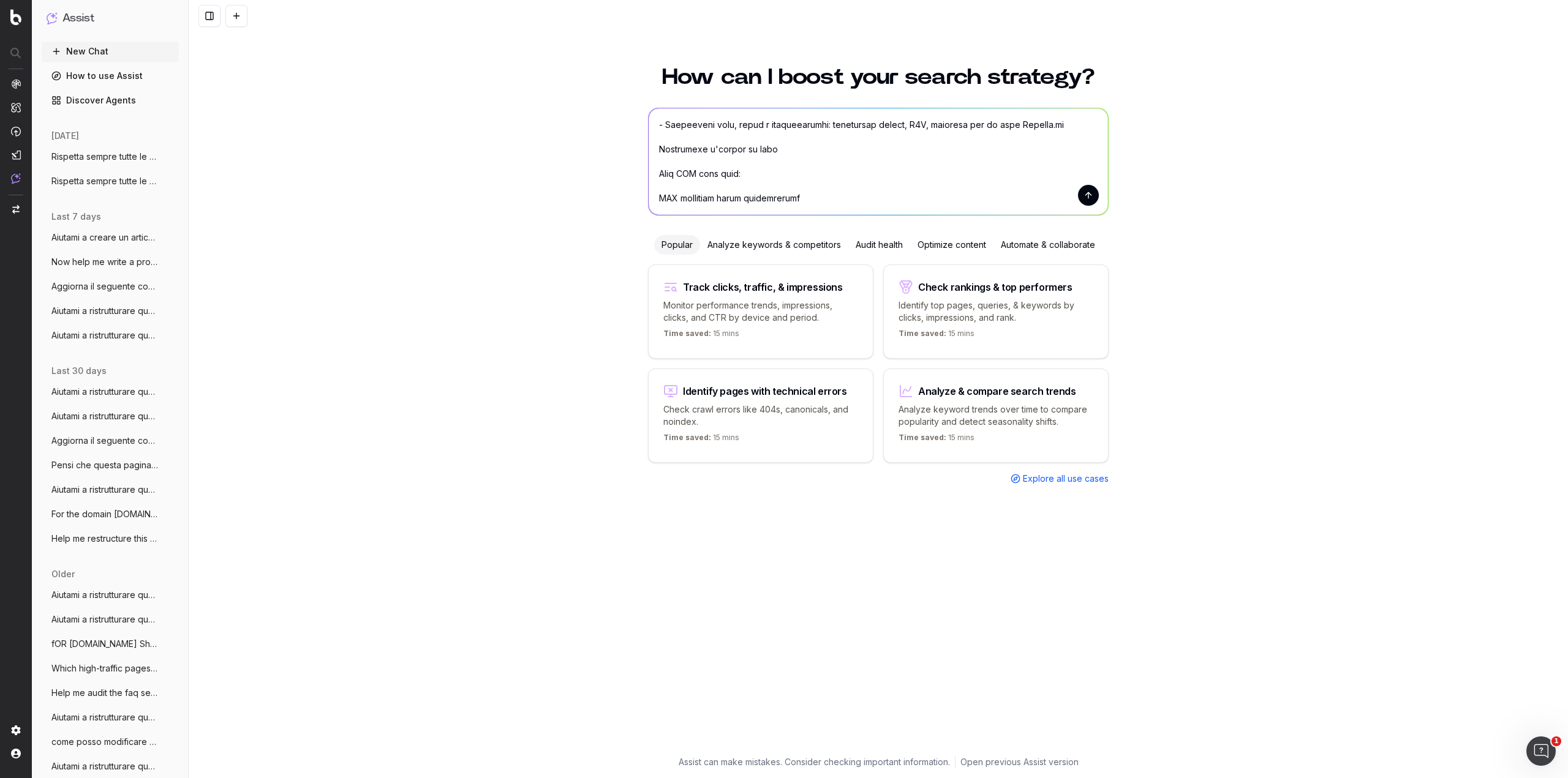
click at [653, 146] on textarea at bounding box center [879, 161] width 460 height 107
click at [655, 197] on textarea at bounding box center [879, 161] width 460 height 107
click at [656, 160] on textarea at bounding box center [879, 161] width 460 height 107
click at [653, 185] on textarea at bounding box center [879, 161] width 460 height 107
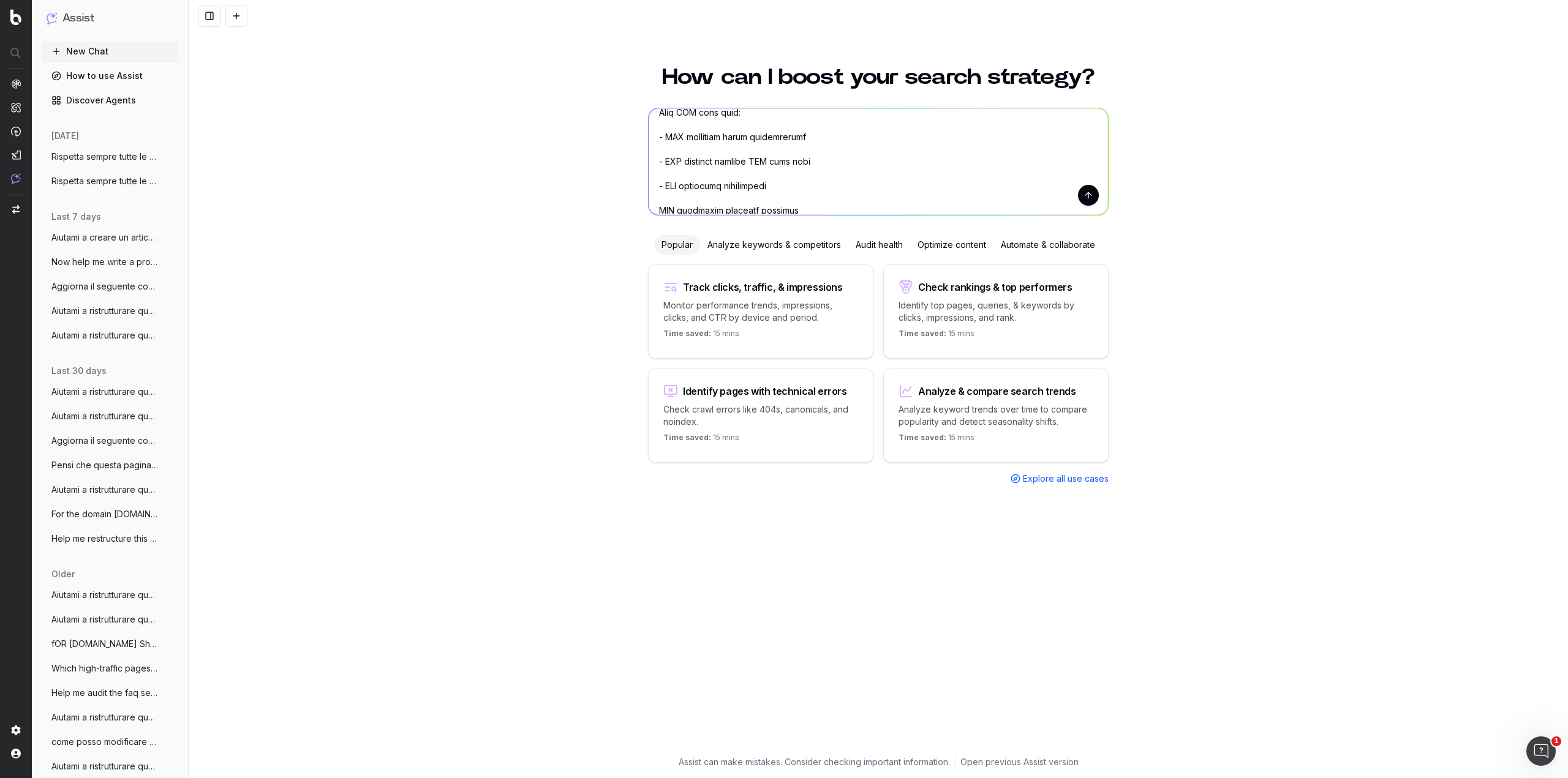
click at [654, 207] on textarea at bounding box center [879, 161] width 460 height 107
click at [666, 196] on textarea at bounding box center [879, 161] width 460 height 107
click at [688, 128] on textarea at bounding box center [879, 161] width 460 height 107
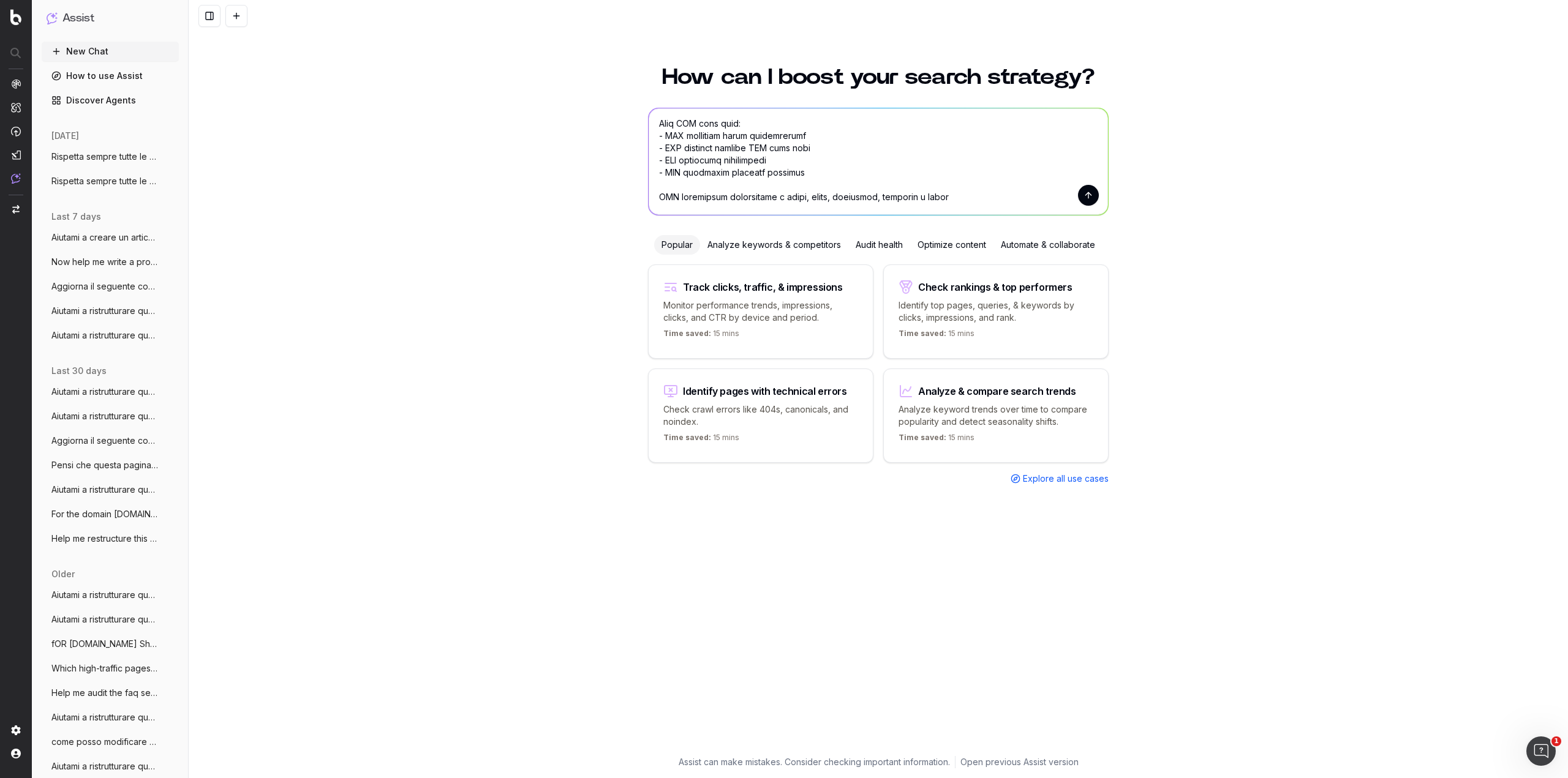
click at [667, 187] on textarea at bounding box center [879, 161] width 460 height 107
click at [663, 192] on textarea at bounding box center [879, 161] width 460 height 107
click at [662, 205] on textarea at bounding box center [879, 161] width 460 height 107
click at [656, 199] on textarea at bounding box center [879, 161] width 460 height 107
click at [655, 187] on textarea at bounding box center [879, 161] width 460 height 107
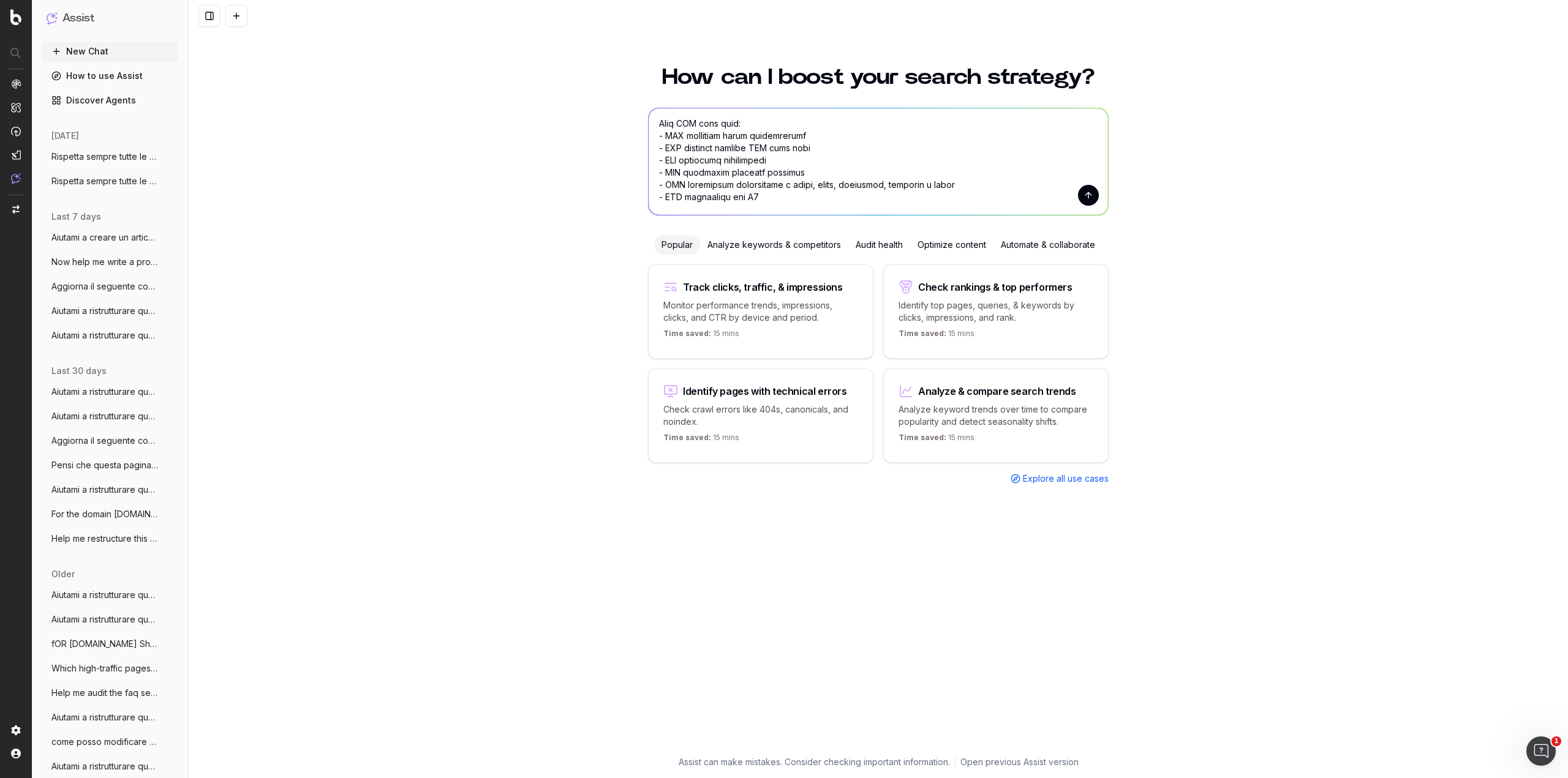
scroll to position [295, 0]
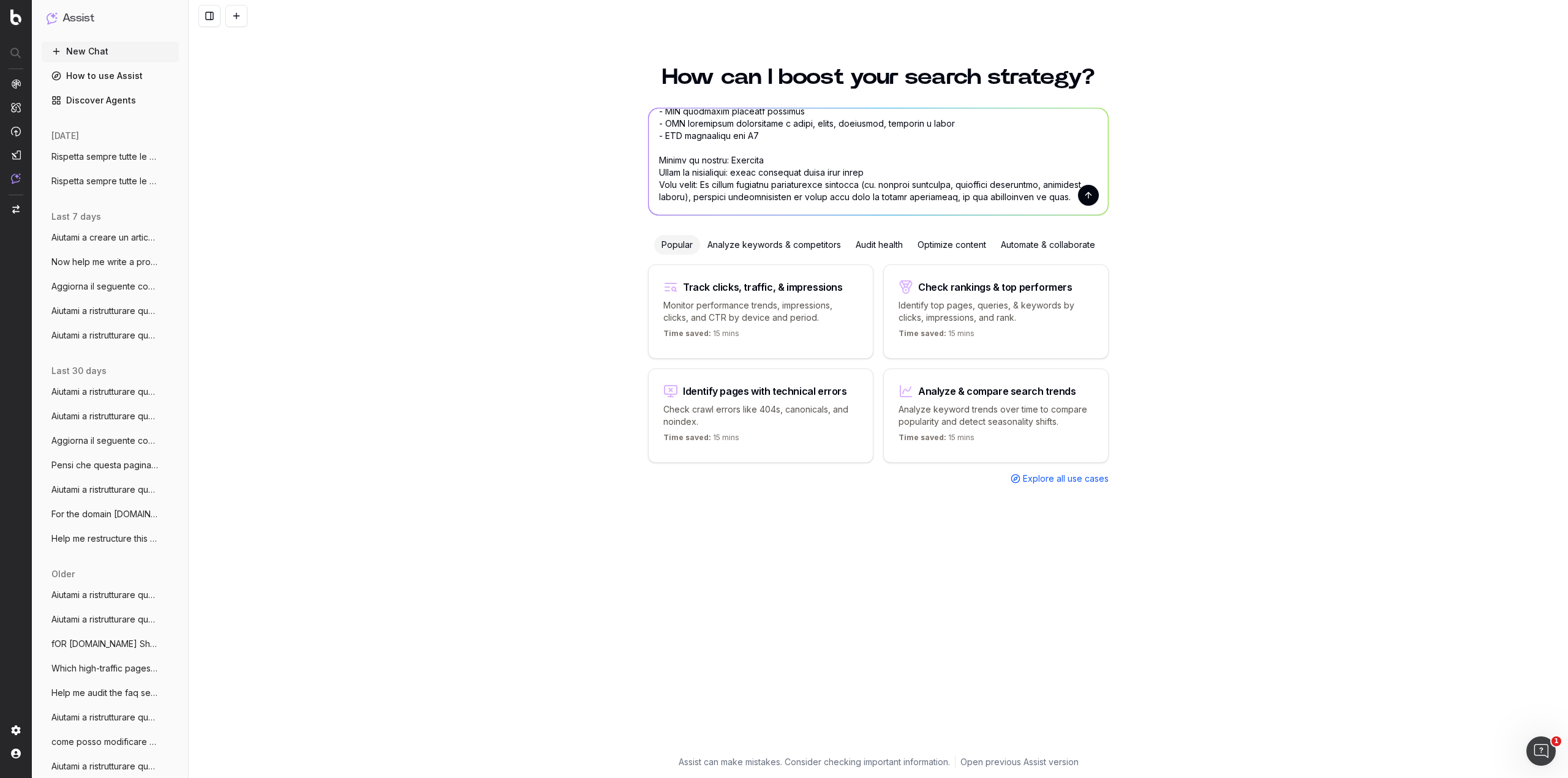
click at [653, 172] on textarea at bounding box center [879, 161] width 460 height 107
drag, startPoint x: 882, startPoint y: 173, endPoint x: 650, endPoint y: 173, distance: 232.0
click at [650, 173] on textarea at bounding box center [879, 161] width 460 height 107
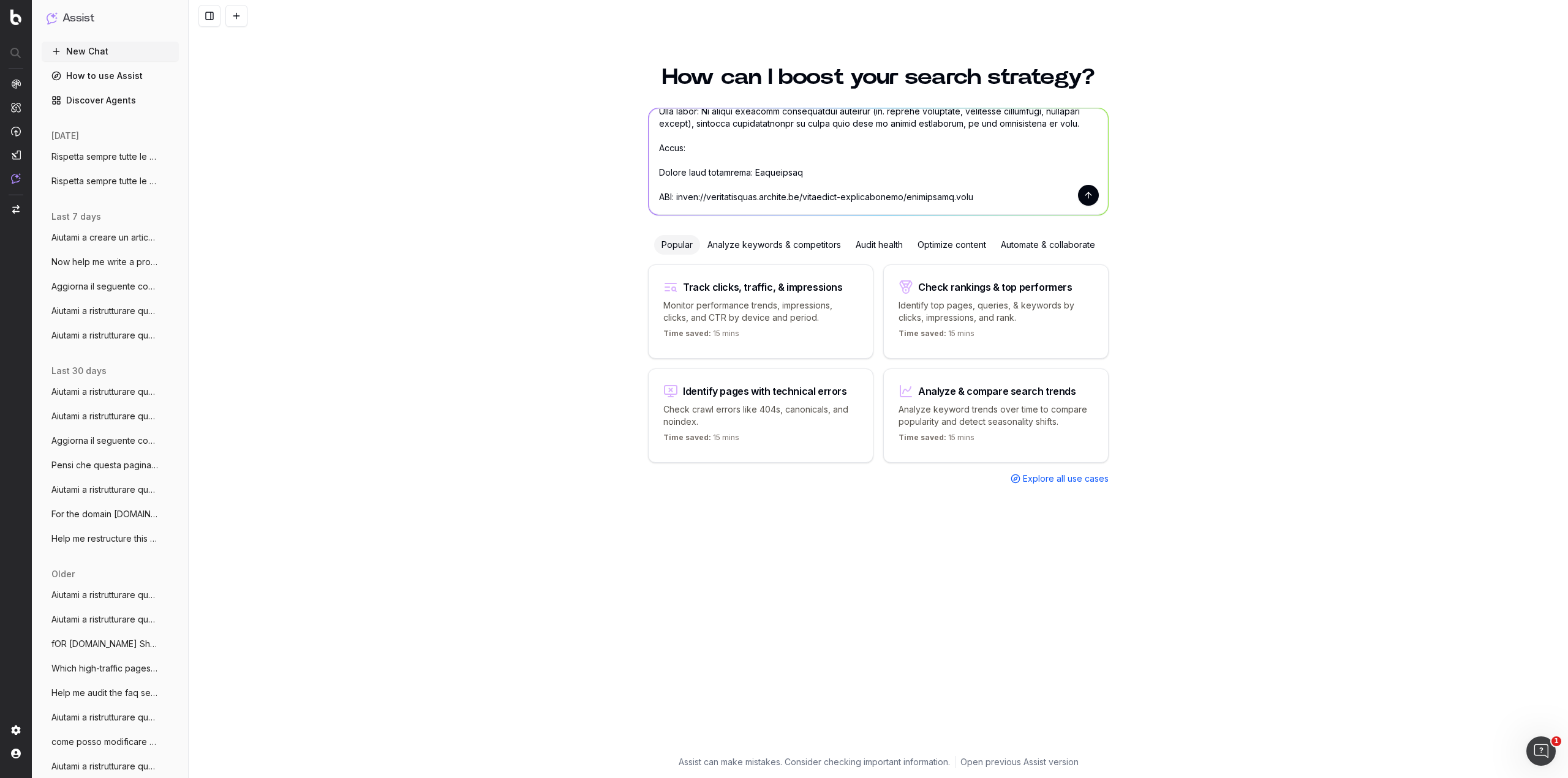
click at [666, 160] on textarea at bounding box center [879, 161] width 460 height 107
click at [702, 187] on textarea at bounding box center [879, 161] width 460 height 107
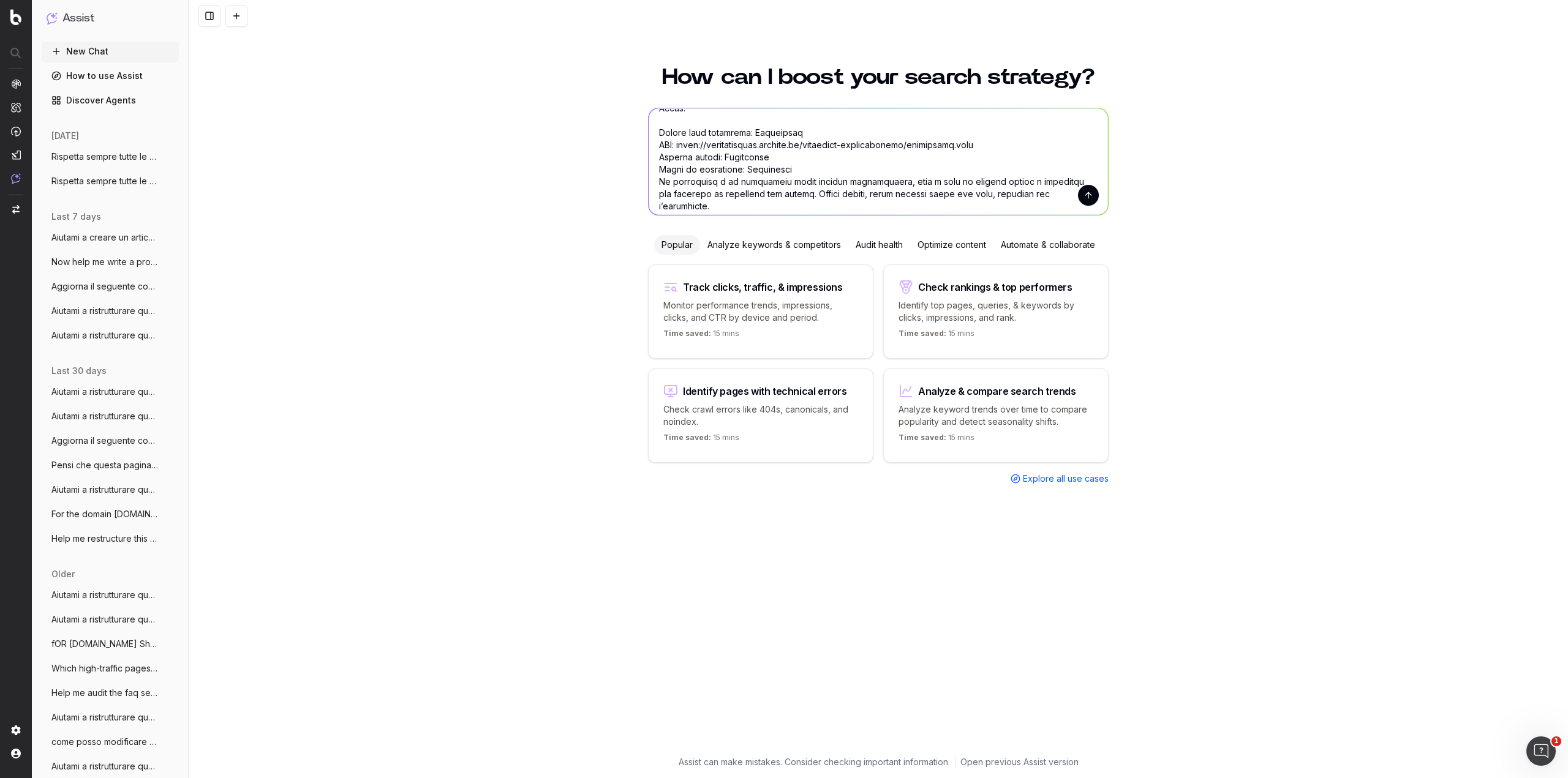
scroll to position [418, 0]
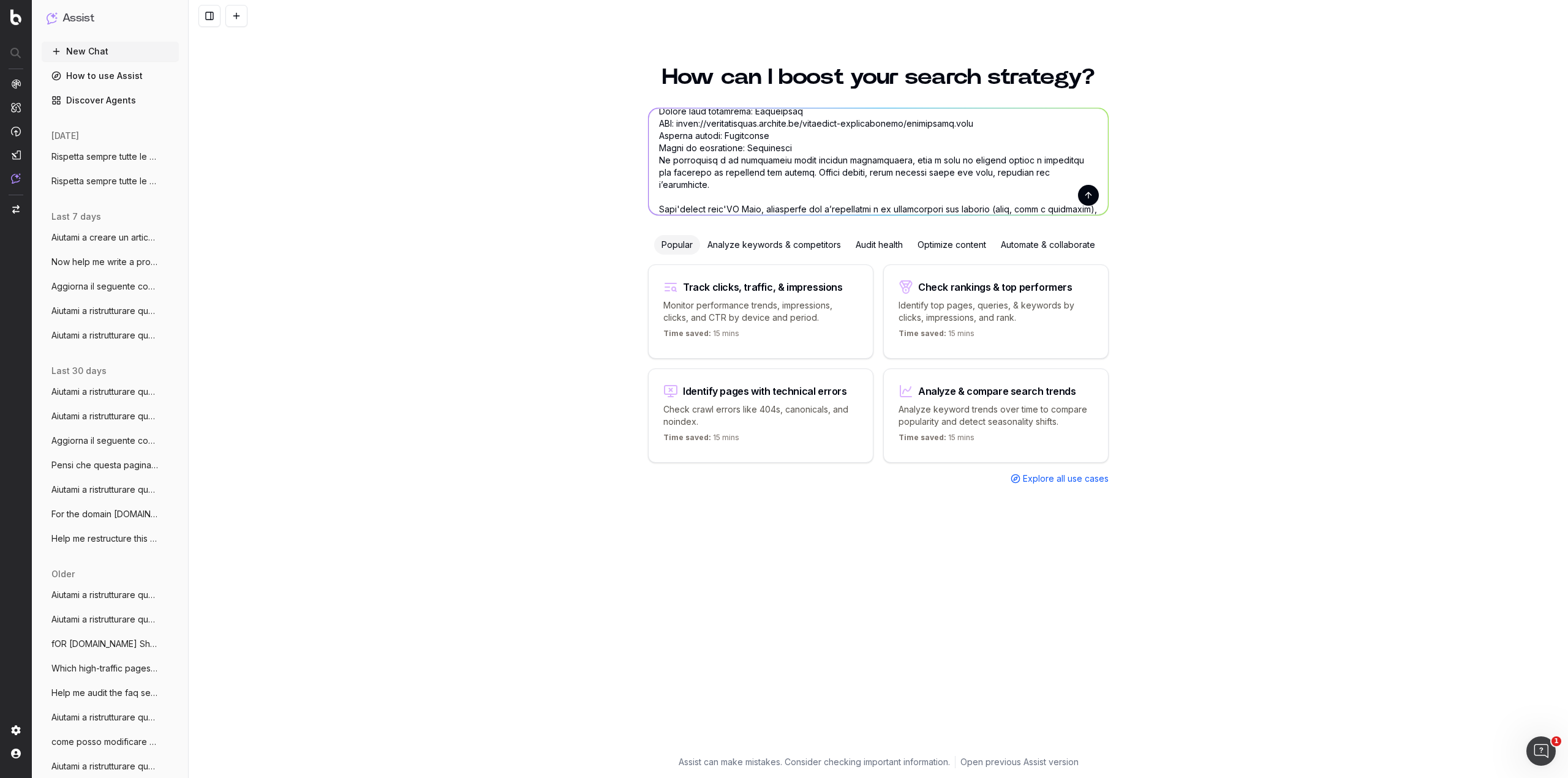
type textarea "Loremipsum: Dolorsit ametco adipi el seddoeiu temporinci. Utlab: Etd ma aliquae…"
click at [1093, 197] on button "submit" at bounding box center [1088, 195] width 21 height 21
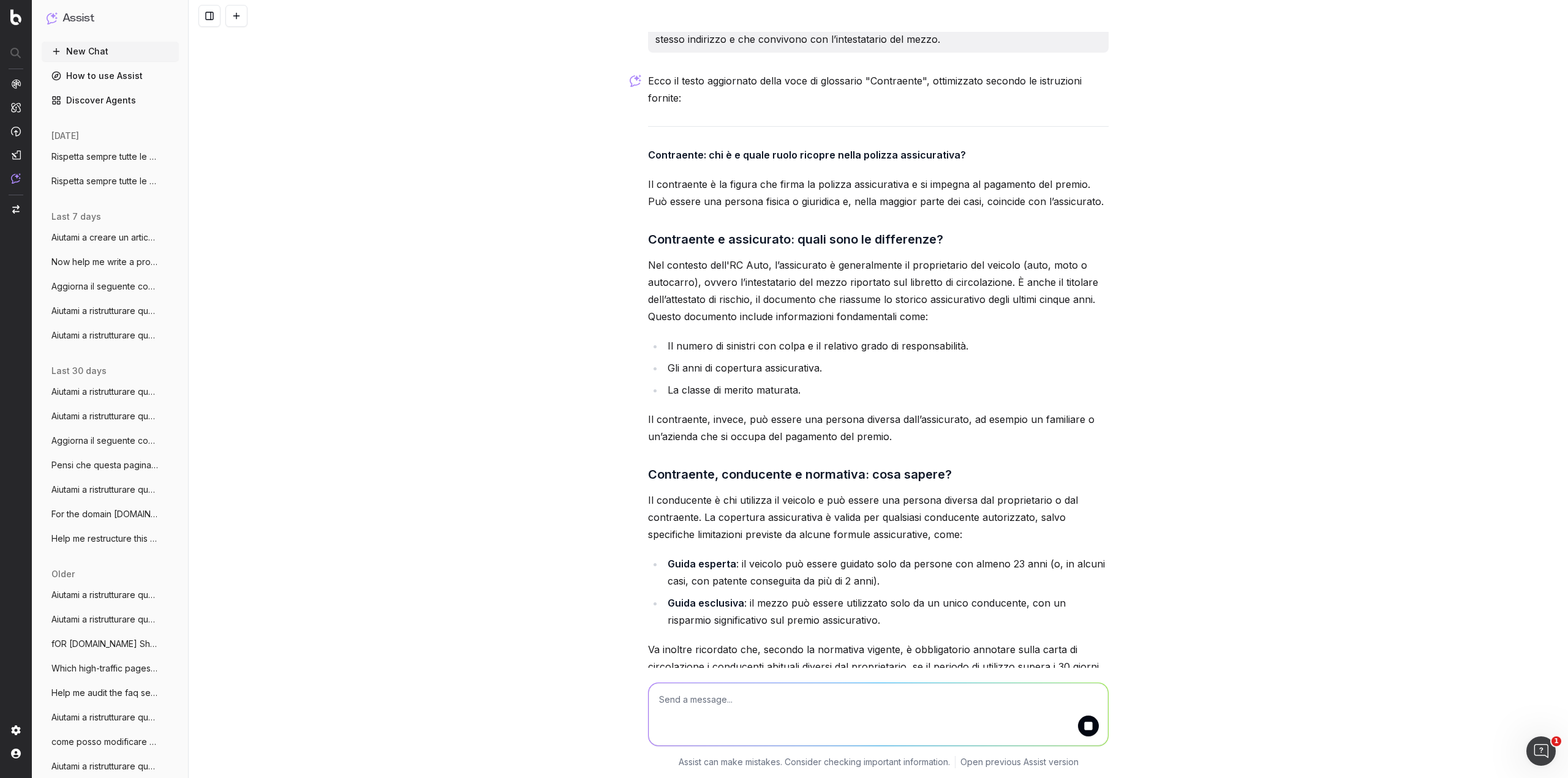
scroll to position [1018, 0]
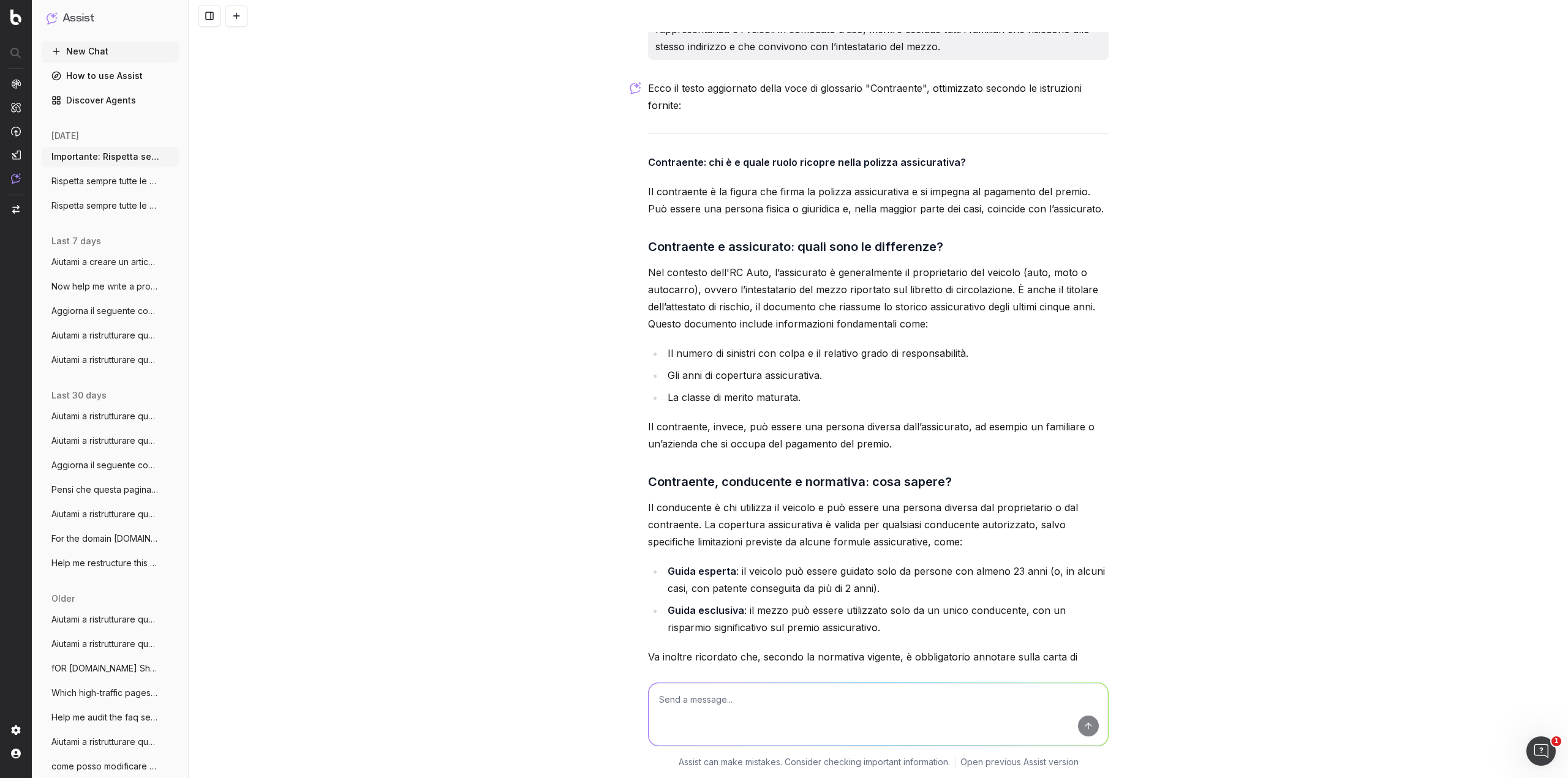
click at [942, 705] on textarea at bounding box center [879, 715] width 460 height 62
paste textarea "NON modificare il titolo H1, che è il termine della voce glossario"
type textarea "NON modificare il titolo H1, che è il termine della voce glossario"
